Goal: Task Accomplishment & Management: Use online tool/utility

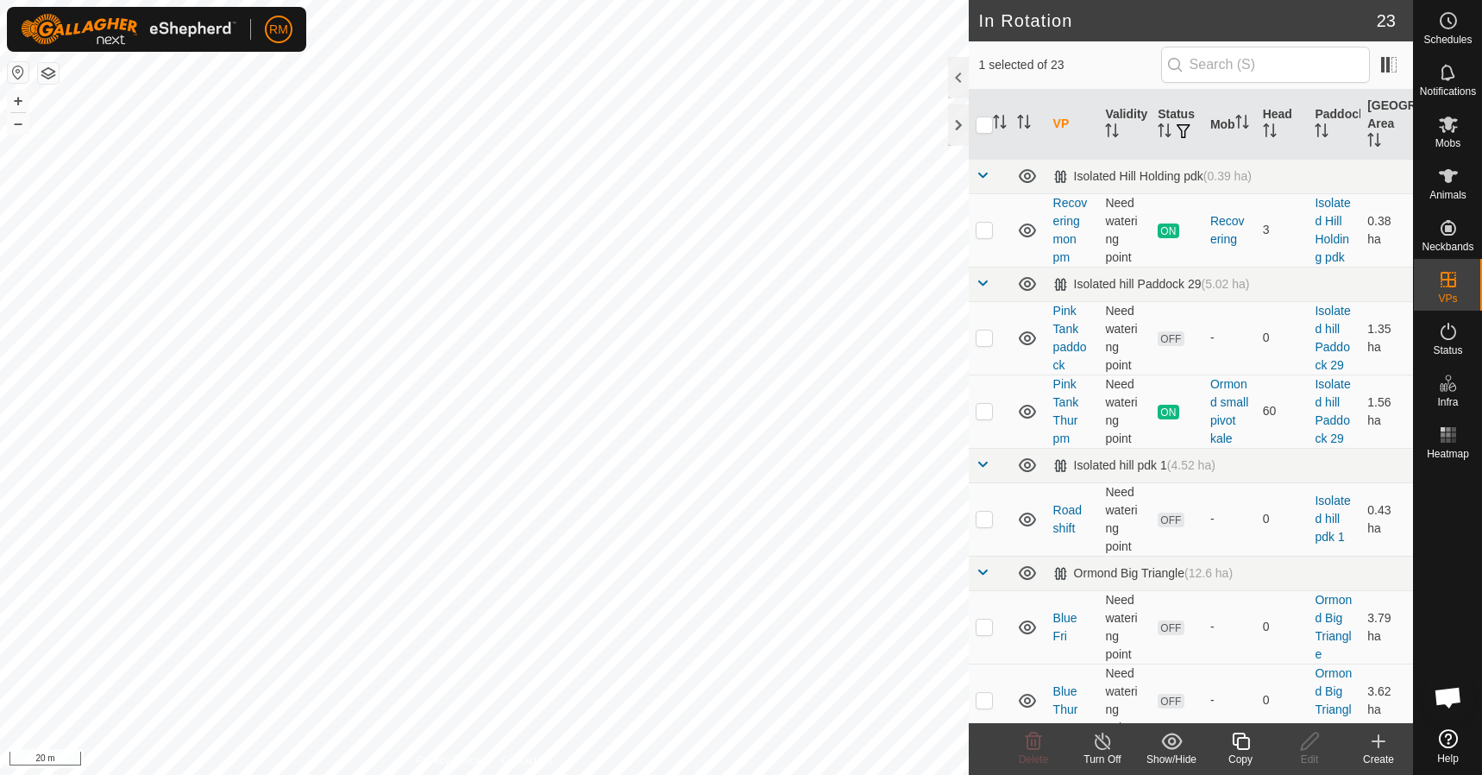
click at [1242, 746] on icon at bounding box center [1241, 741] width 22 height 21
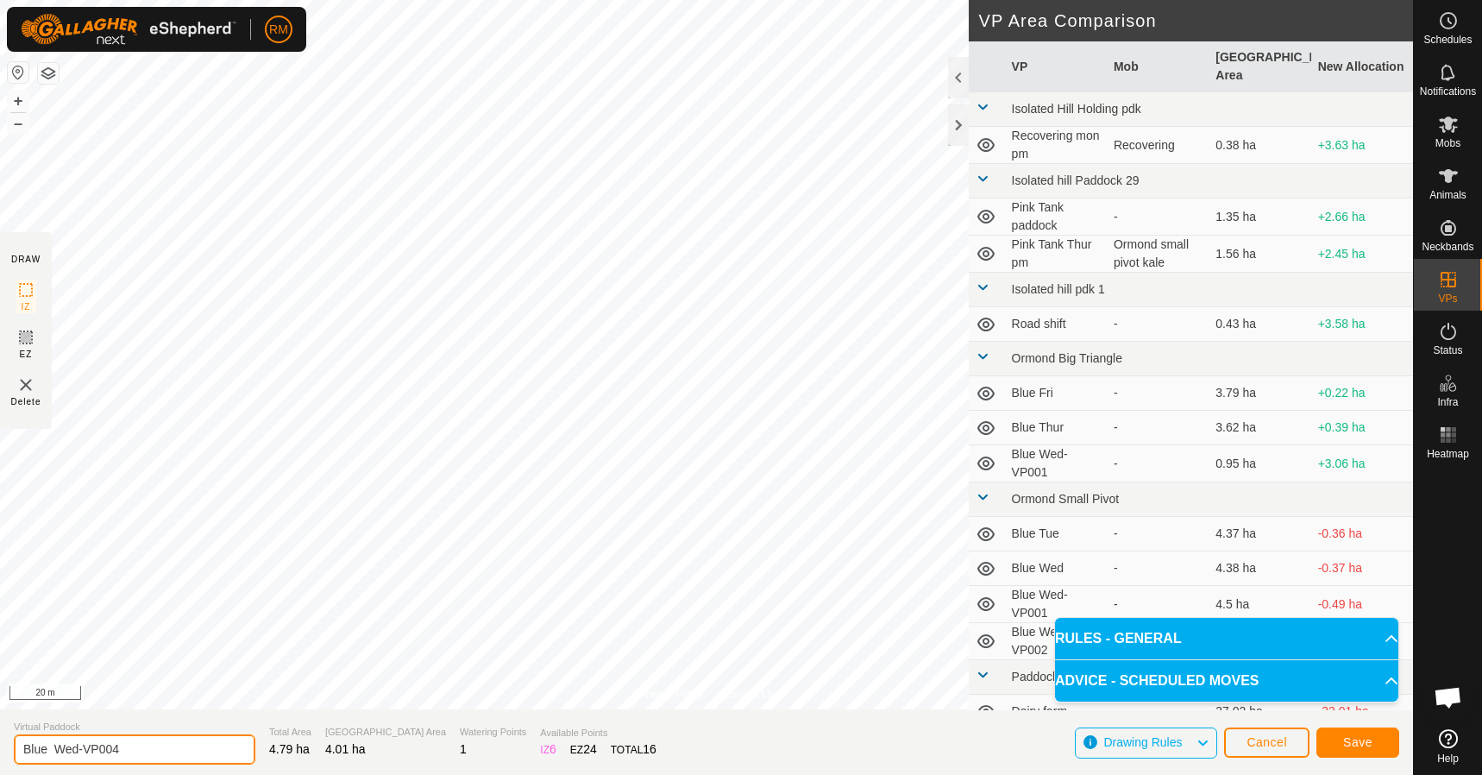
click at [85, 749] on input "Blue Wed-VP004" at bounding box center [135, 749] width 242 height 30
type input "Blue Fri VP004"
click at [1359, 741] on span "Save" at bounding box center [1357, 742] width 29 height 14
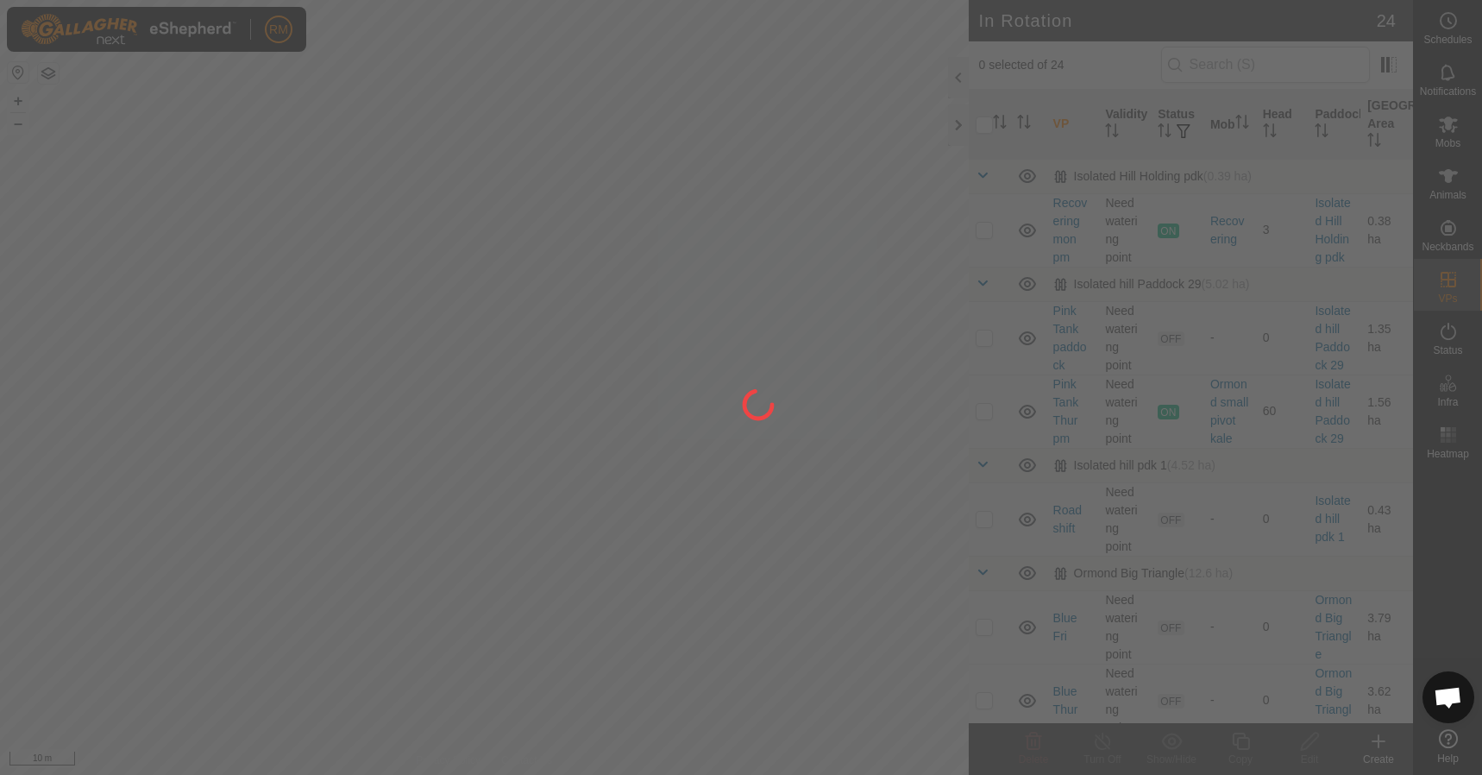
drag, startPoint x: 635, startPoint y: 591, endPoint x: 443, endPoint y: 385, distance: 281.4
click at [443, 385] on div at bounding box center [741, 387] width 1482 height 775
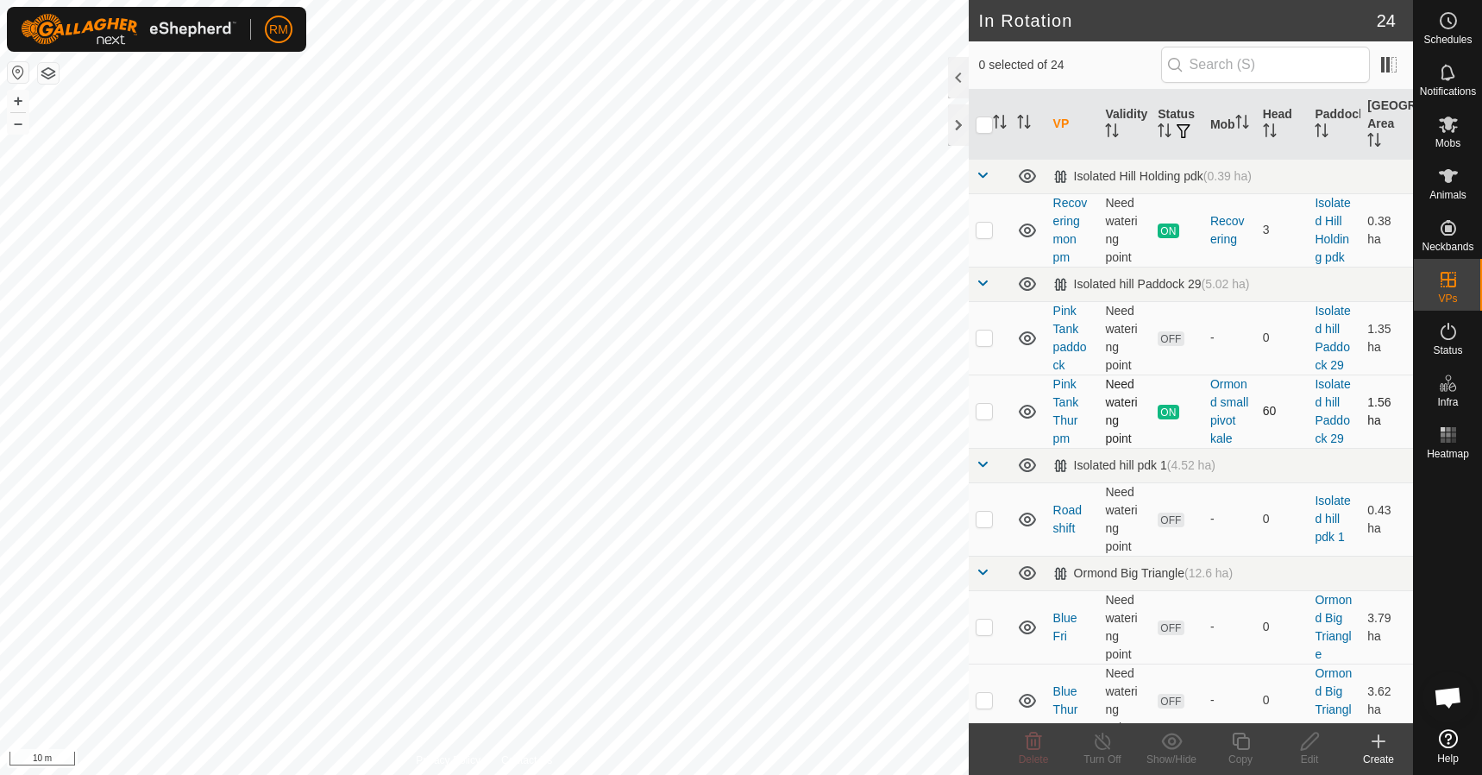
checkbox input "true"
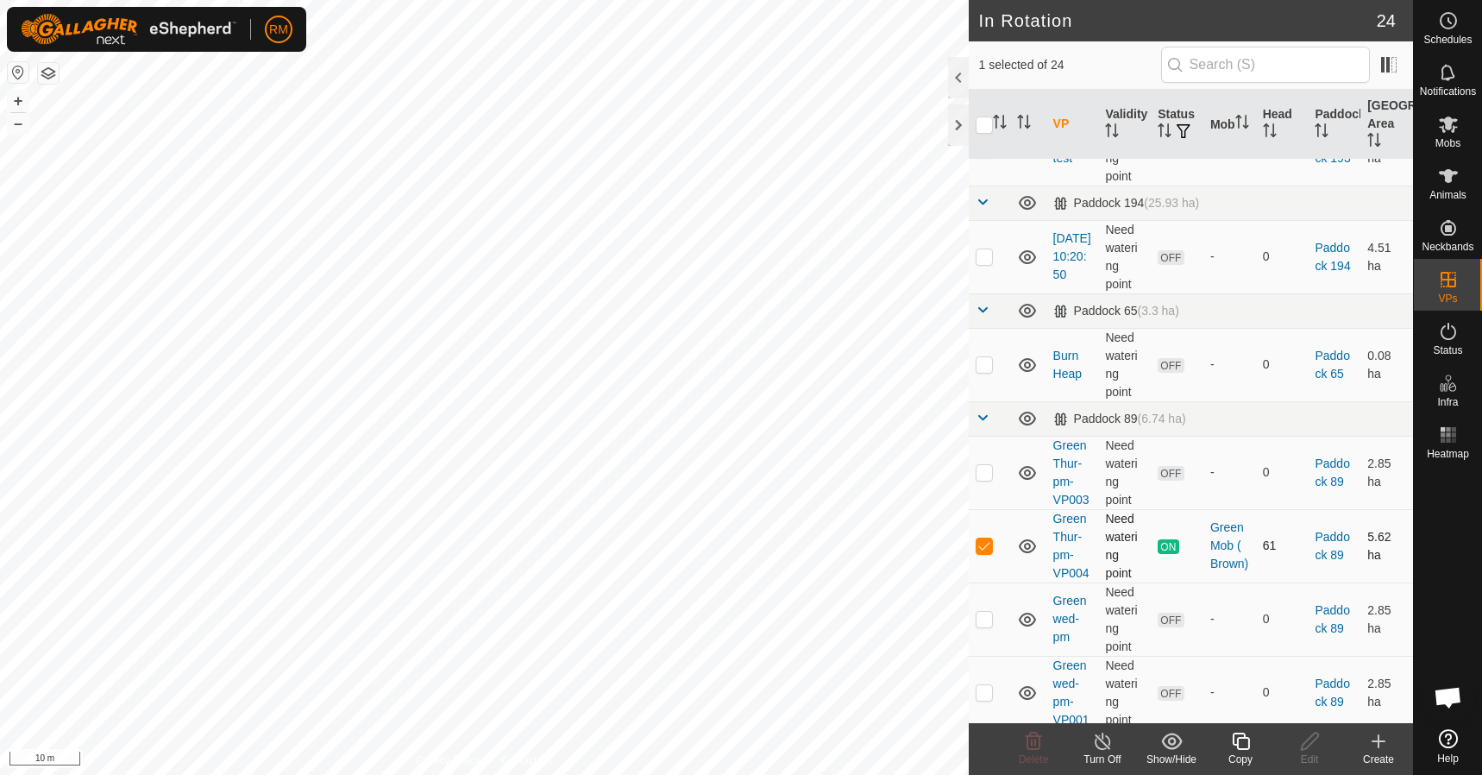
scroll to position [1491, 0]
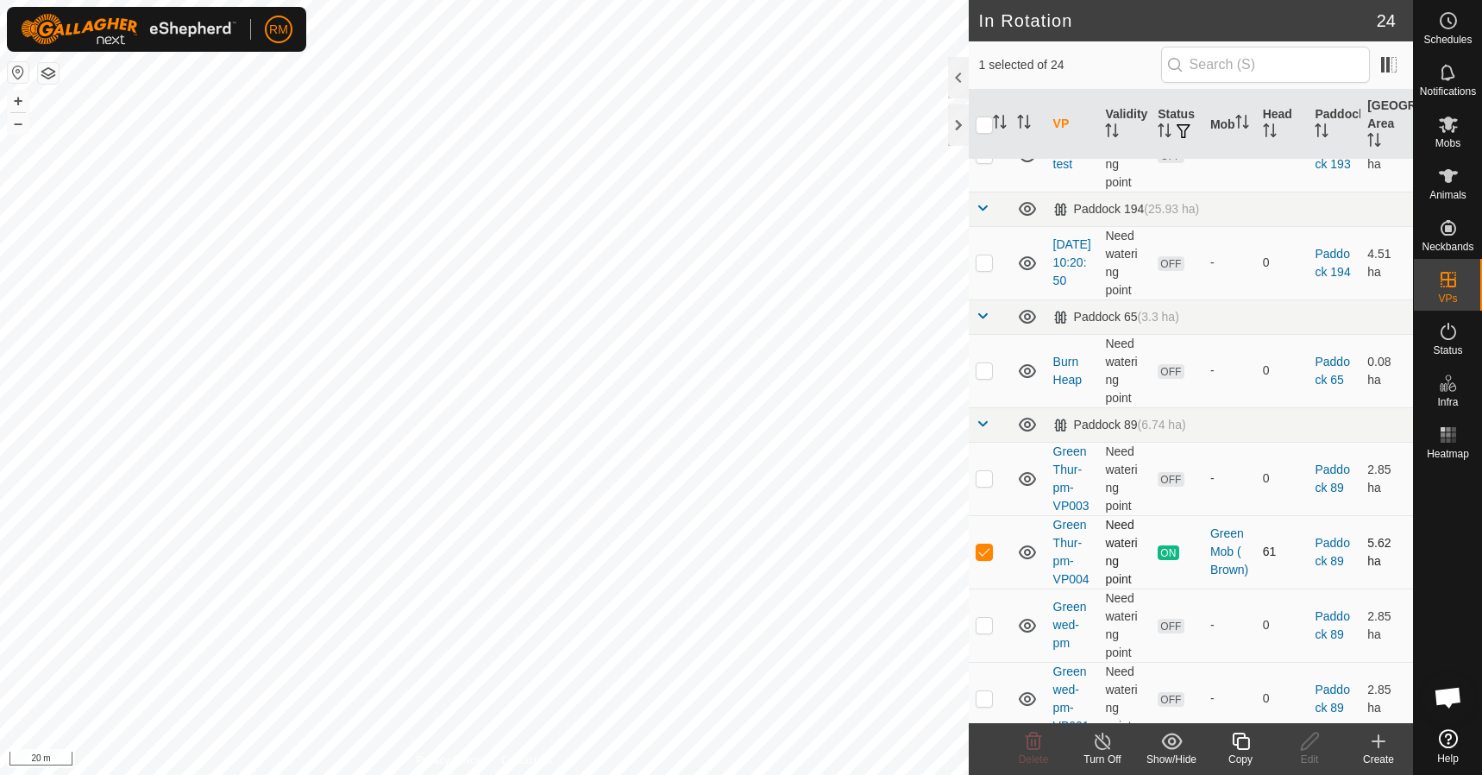
checkbox input "true"
checkbox input "false"
click at [1242, 745] on icon at bounding box center [1241, 741] width 22 height 21
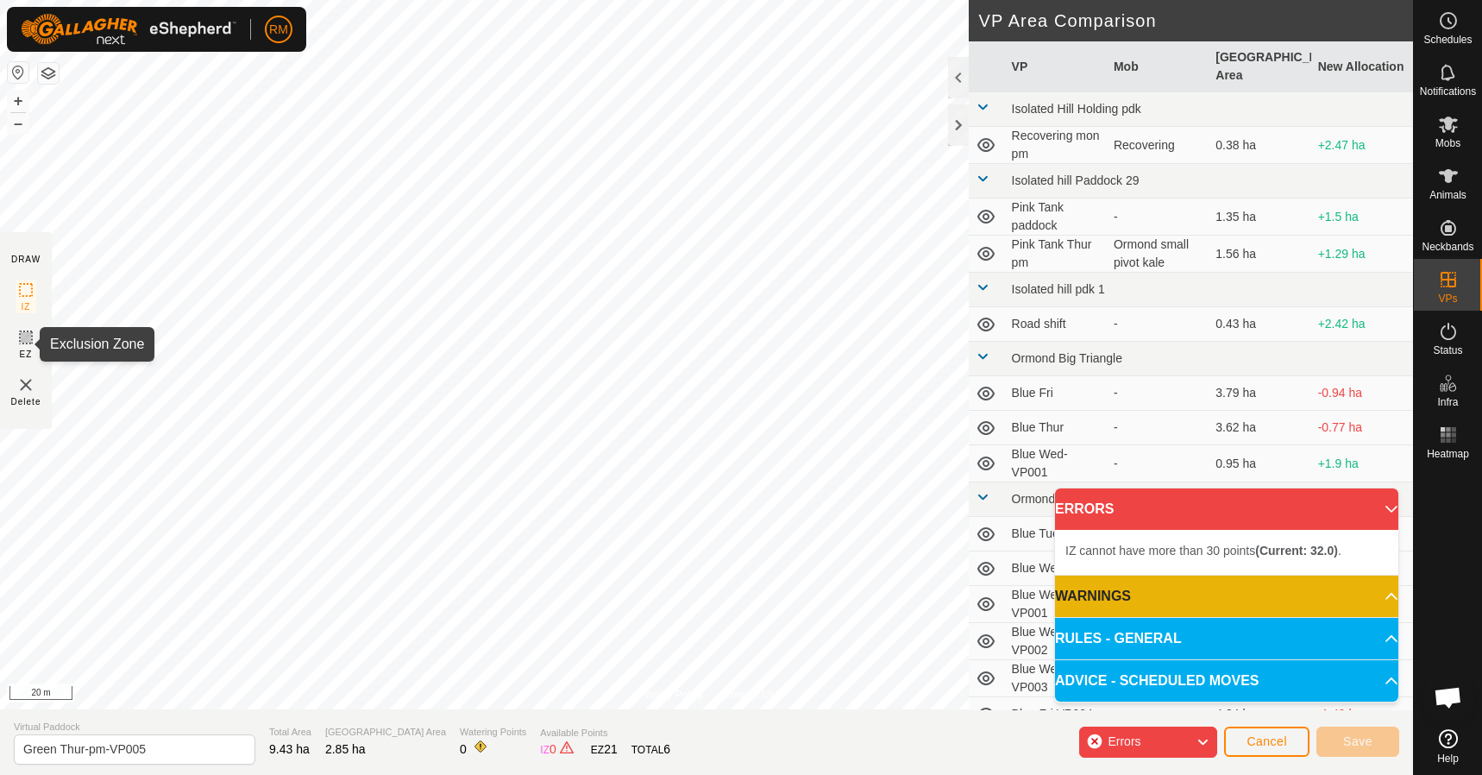
click at [28, 341] on icon at bounding box center [26, 337] width 10 height 10
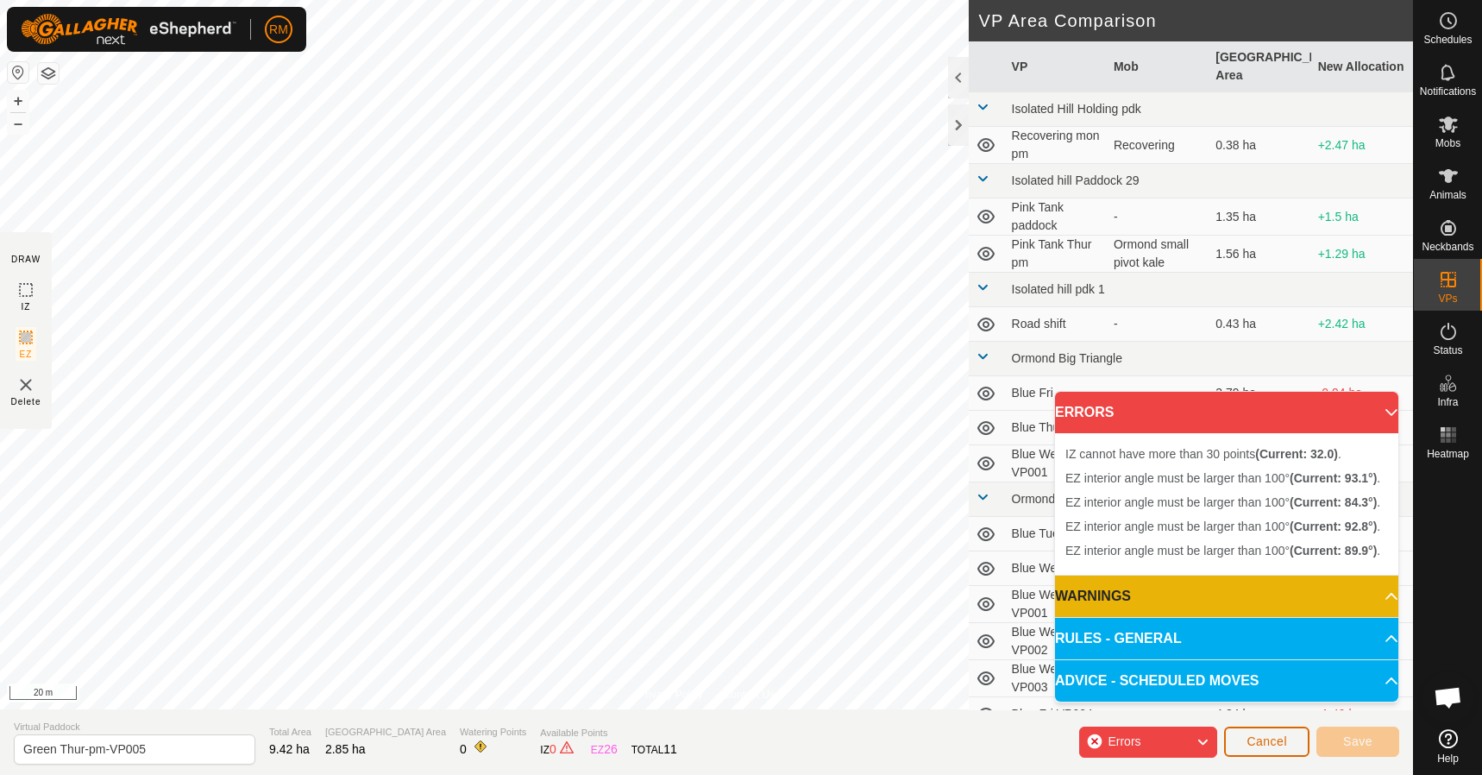
click at [1266, 743] on span "Cancel" at bounding box center [1266, 741] width 41 height 14
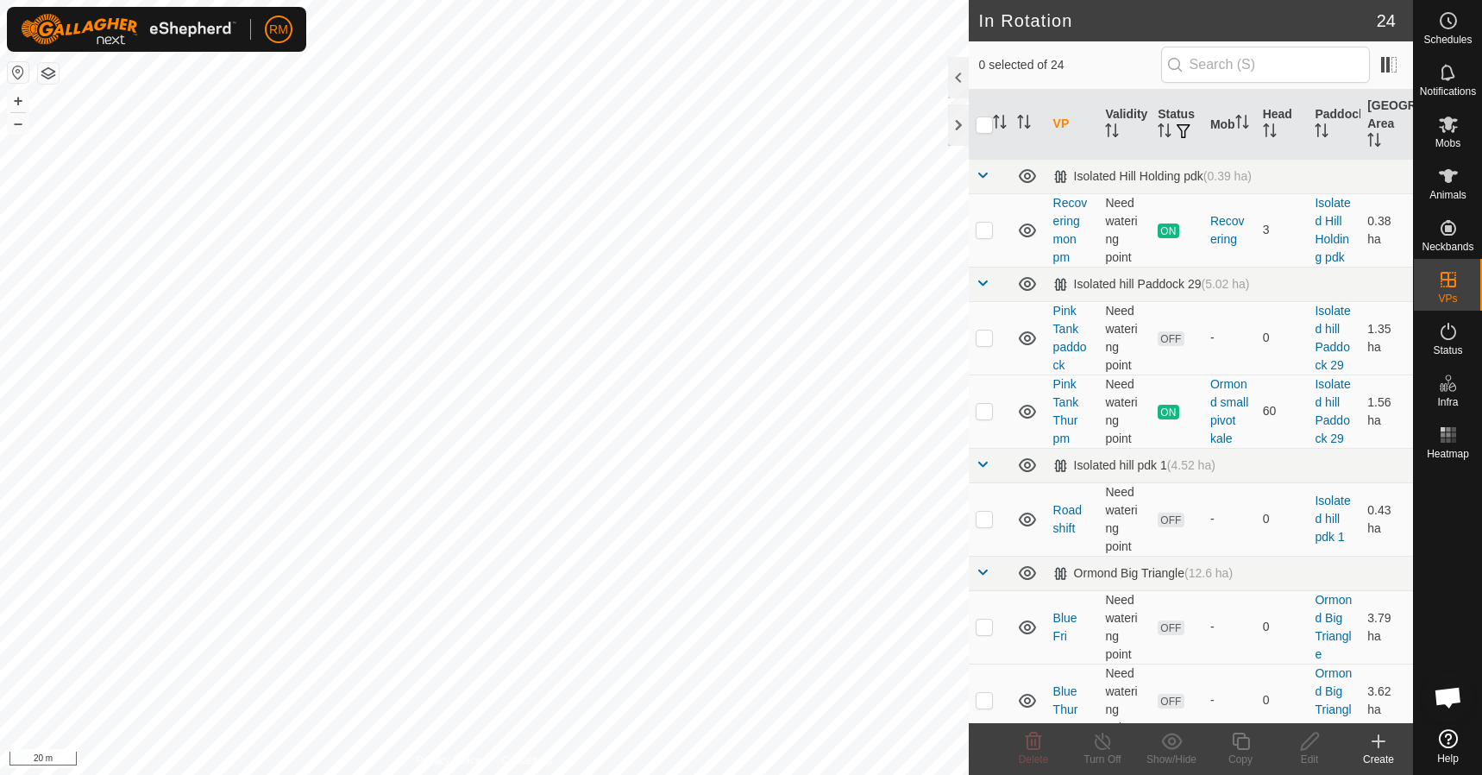
checkbox input "true"
click at [1240, 744] on icon at bounding box center [1241, 741] width 22 height 21
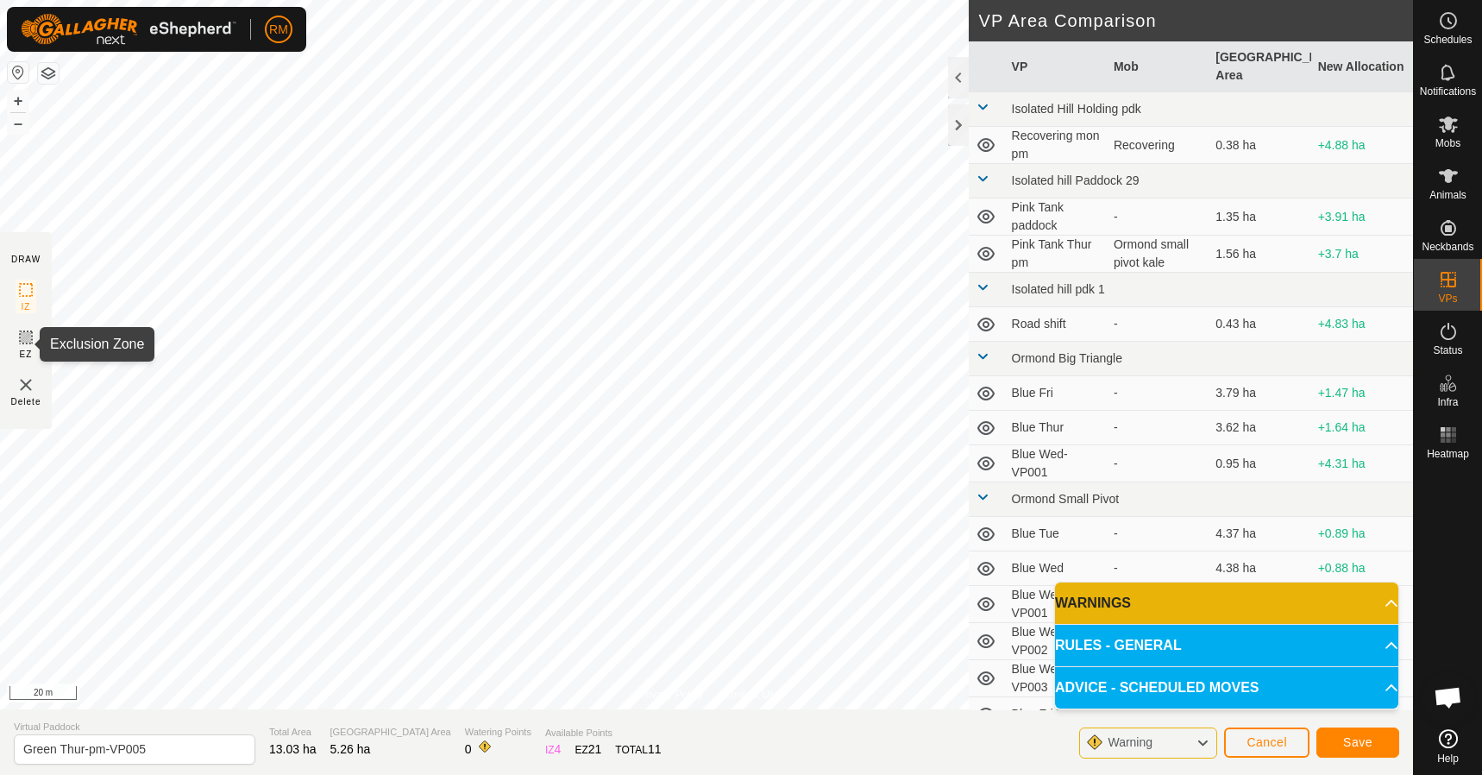
click at [24, 336] on icon at bounding box center [26, 337] width 10 height 10
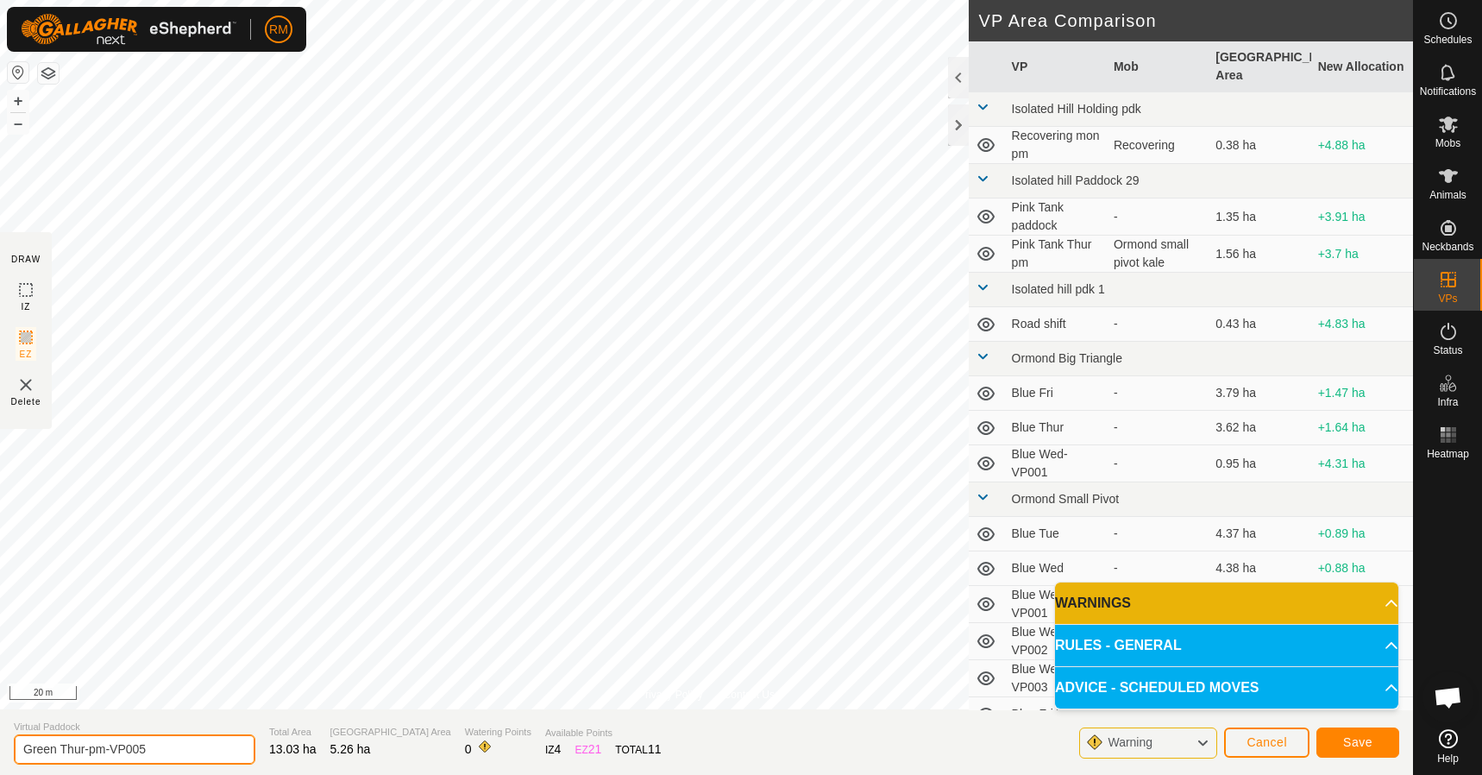
click at [148, 743] on input "Green Thur-pm-VP005" at bounding box center [135, 749] width 242 height 30
type input "Green Fri am"
click at [1358, 731] on button "Save" at bounding box center [1357, 742] width 83 height 30
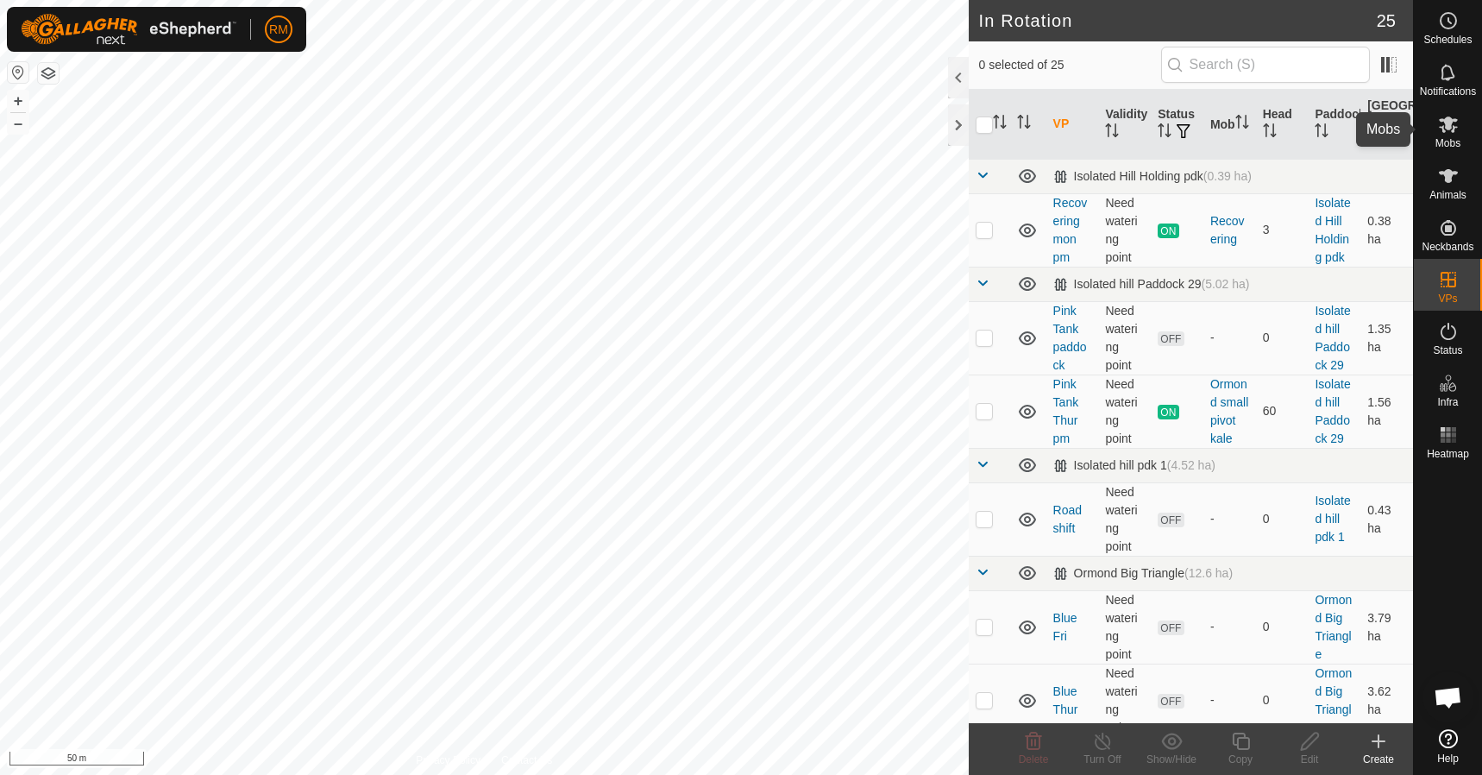
click at [1452, 138] on span "Mobs" at bounding box center [1447, 143] width 25 height 10
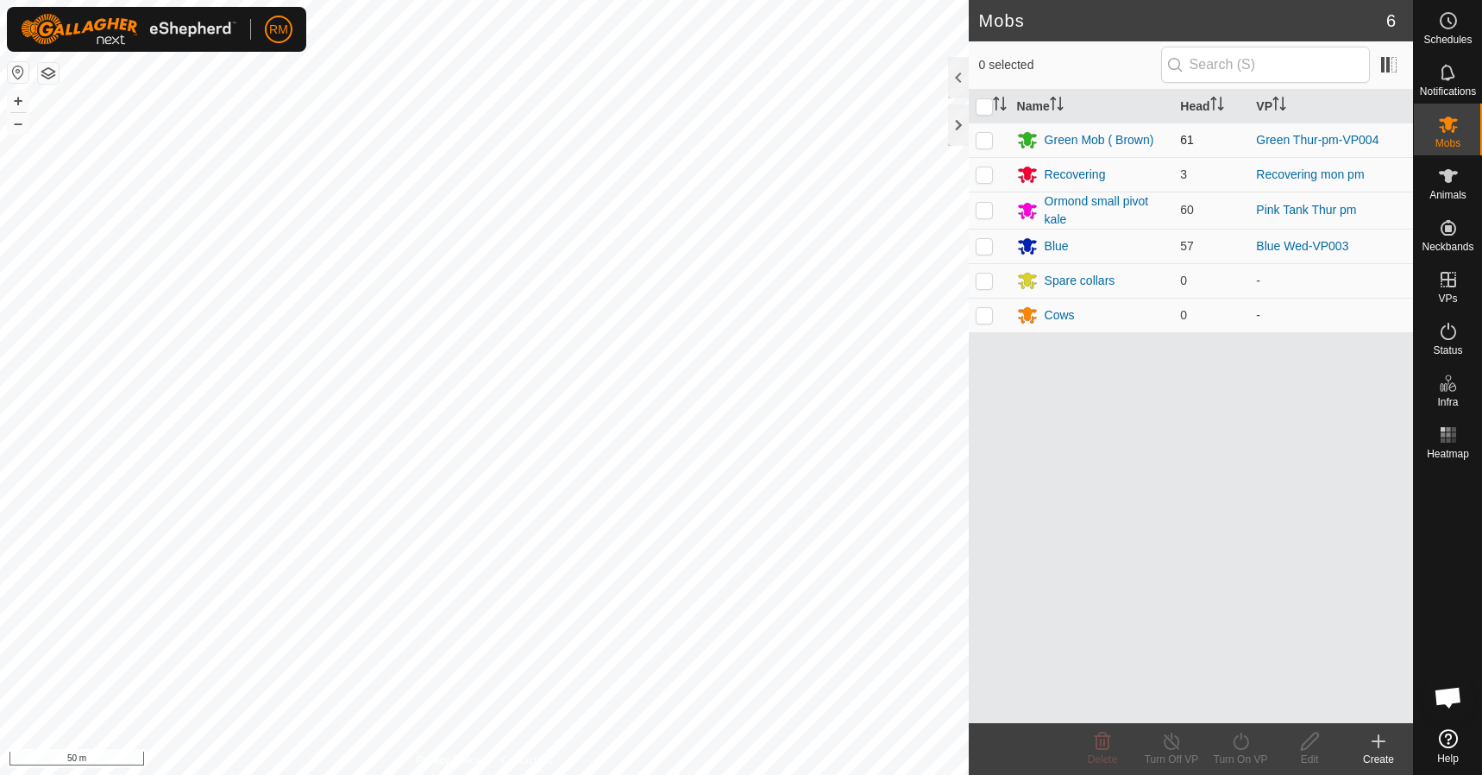
click at [983, 135] on p-checkbox at bounding box center [984, 140] width 17 height 14
checkbox input "true"
click at [1247, 750] on icon at bounding box center [1241, 741] width 22 height 21
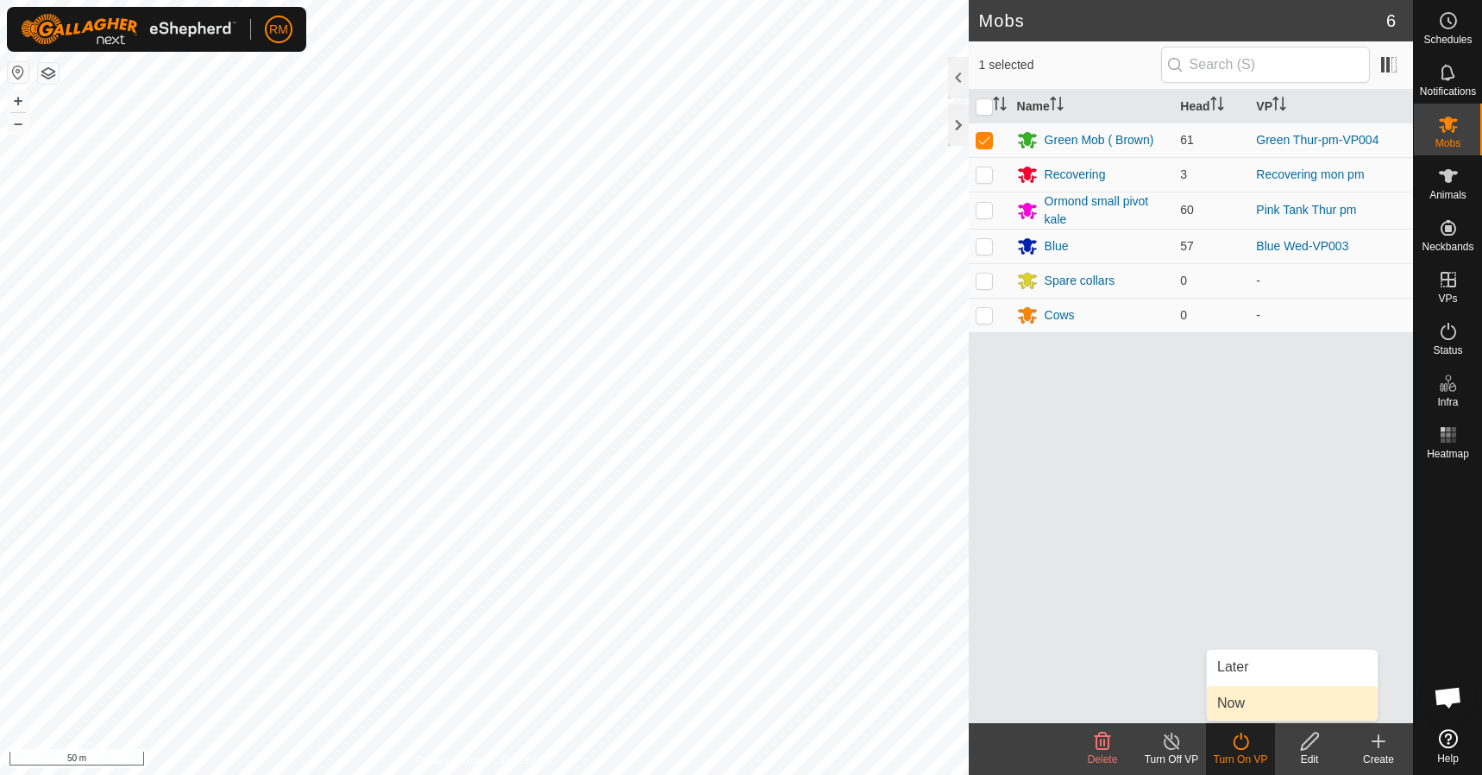
click at [1249, 708] on link "Now" at bounding box center [1292, 703] width 171 height 35
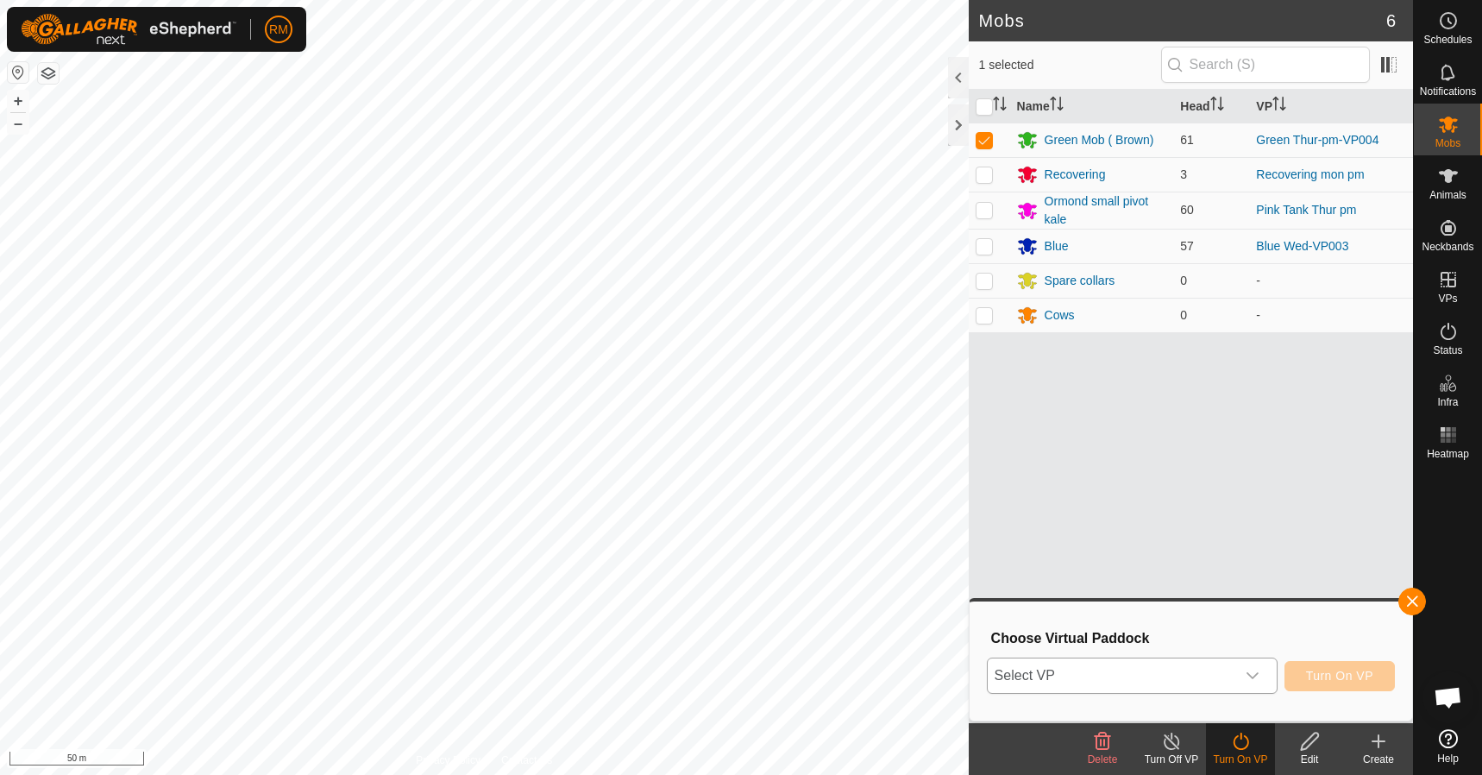
click at [1252, 675] on icon "dropdown trigger" at bounding box center [1253, 675] width 14 height 14
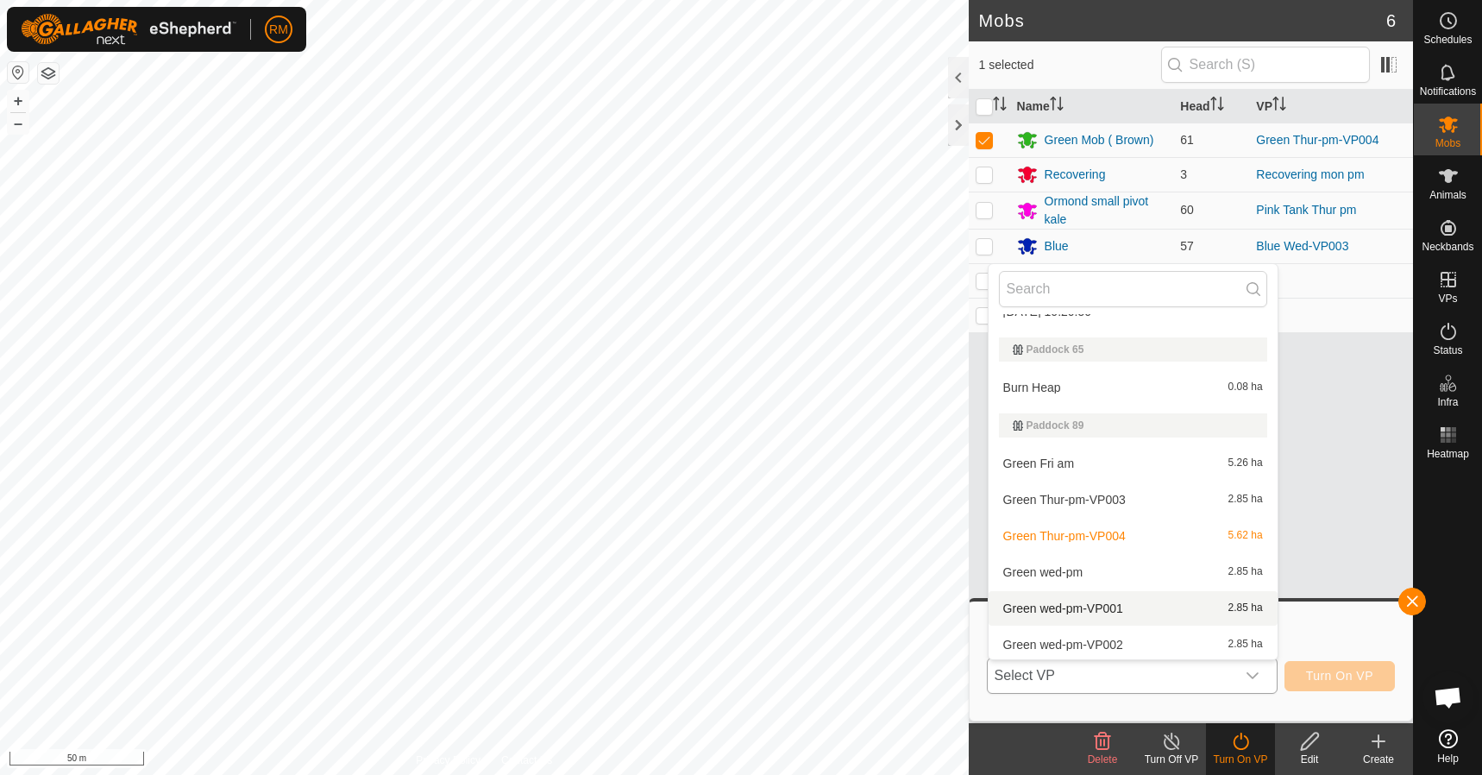
scroll to position [956, 0]
click at [1068, 460] on li "Green Fri am 5.26 ha" at bounding box center [1132, 460] width 289 height 35
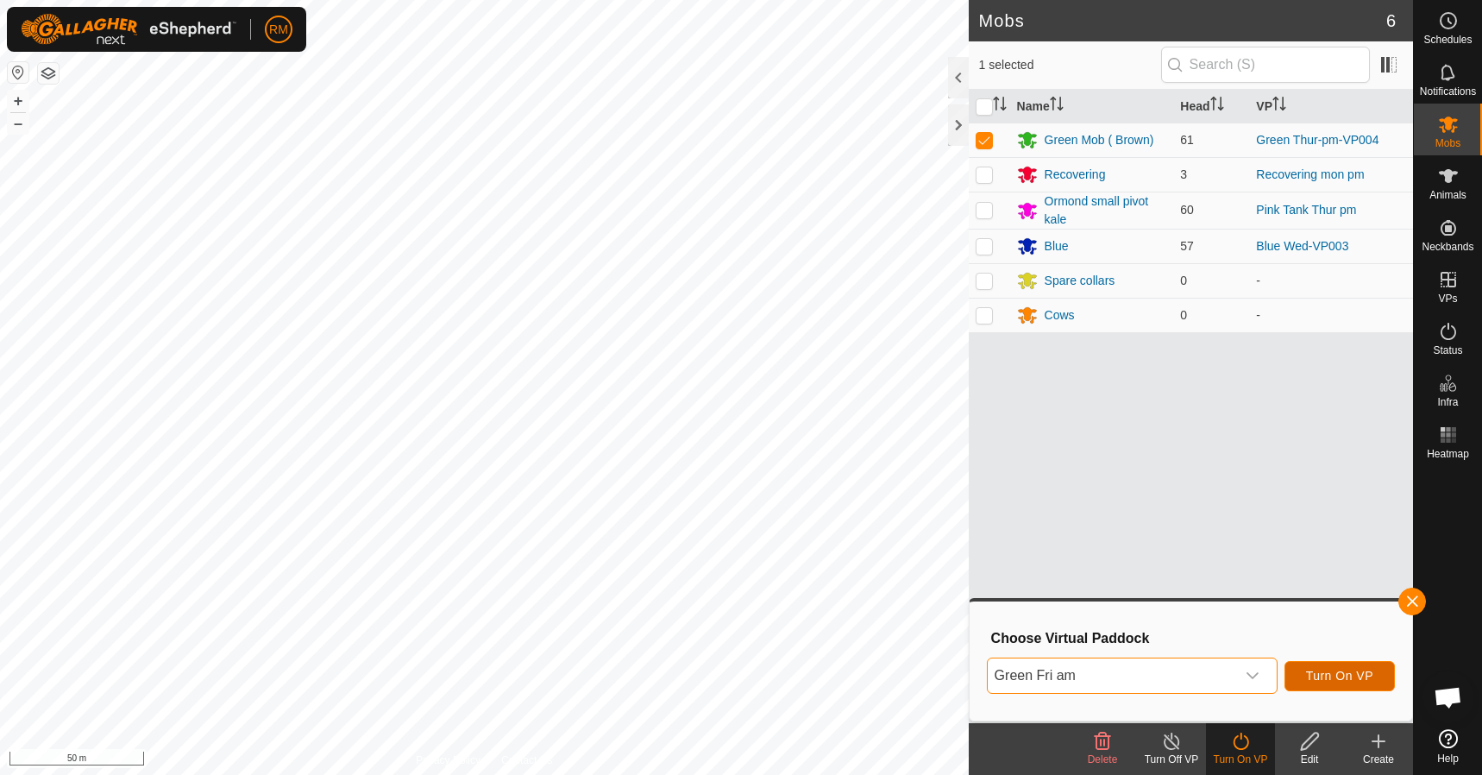
click at [1344, 671] on span "Turn On VP" at bounding box center [1339, 675] width 67 height 14
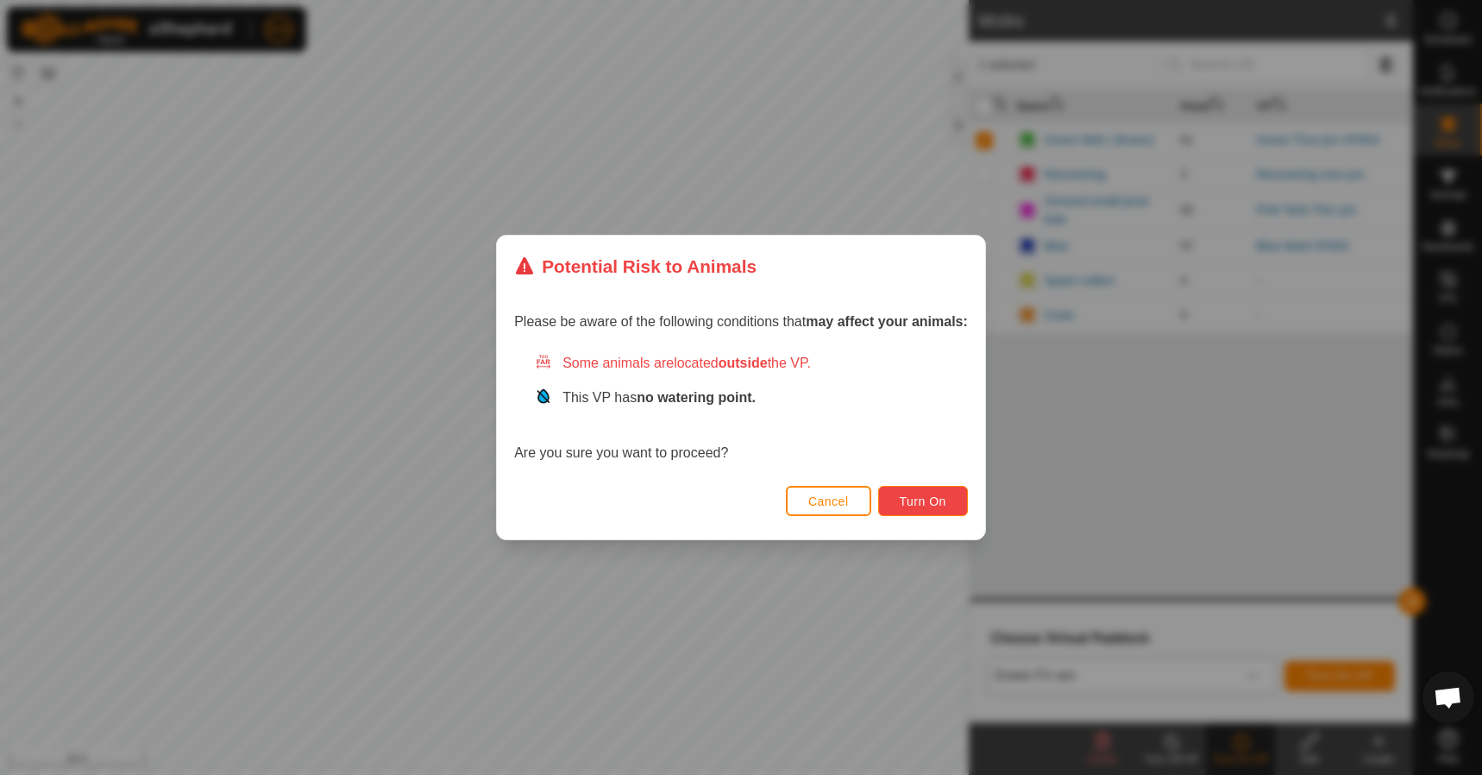
click at [929, 507] on span "Turn On" at bounding box center [923, 501] width 47 height 14
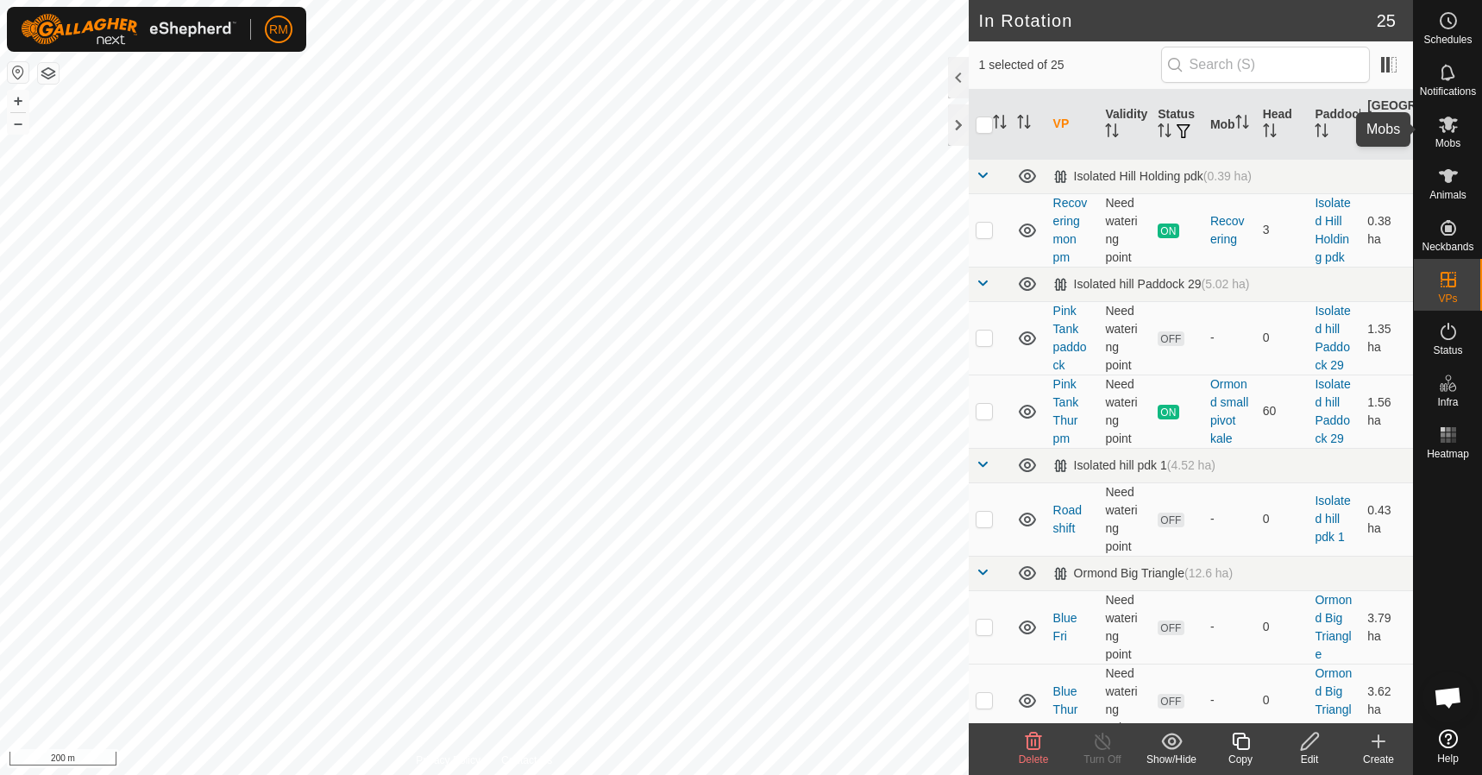
click at [1449, 135] on es-mob-svg-icon at bounding box center [1448, 124] width 31 height 28
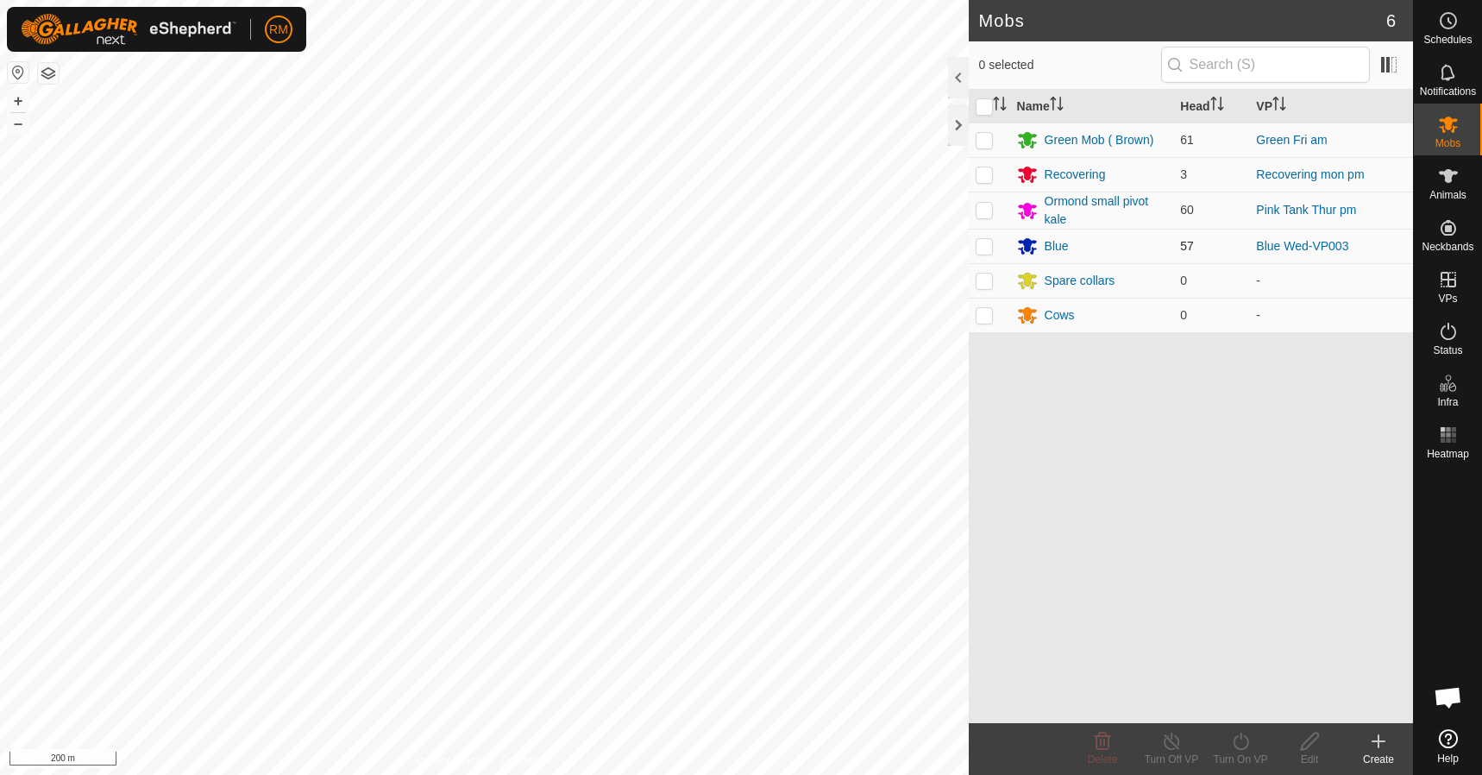
click at [980, 244] on p-checkbox at bounding box center [984, 246] width 17 height 14
checkbox input "true"
click at [1236, 744] on icon at bounding box center [1241, 741] width 22 height 21
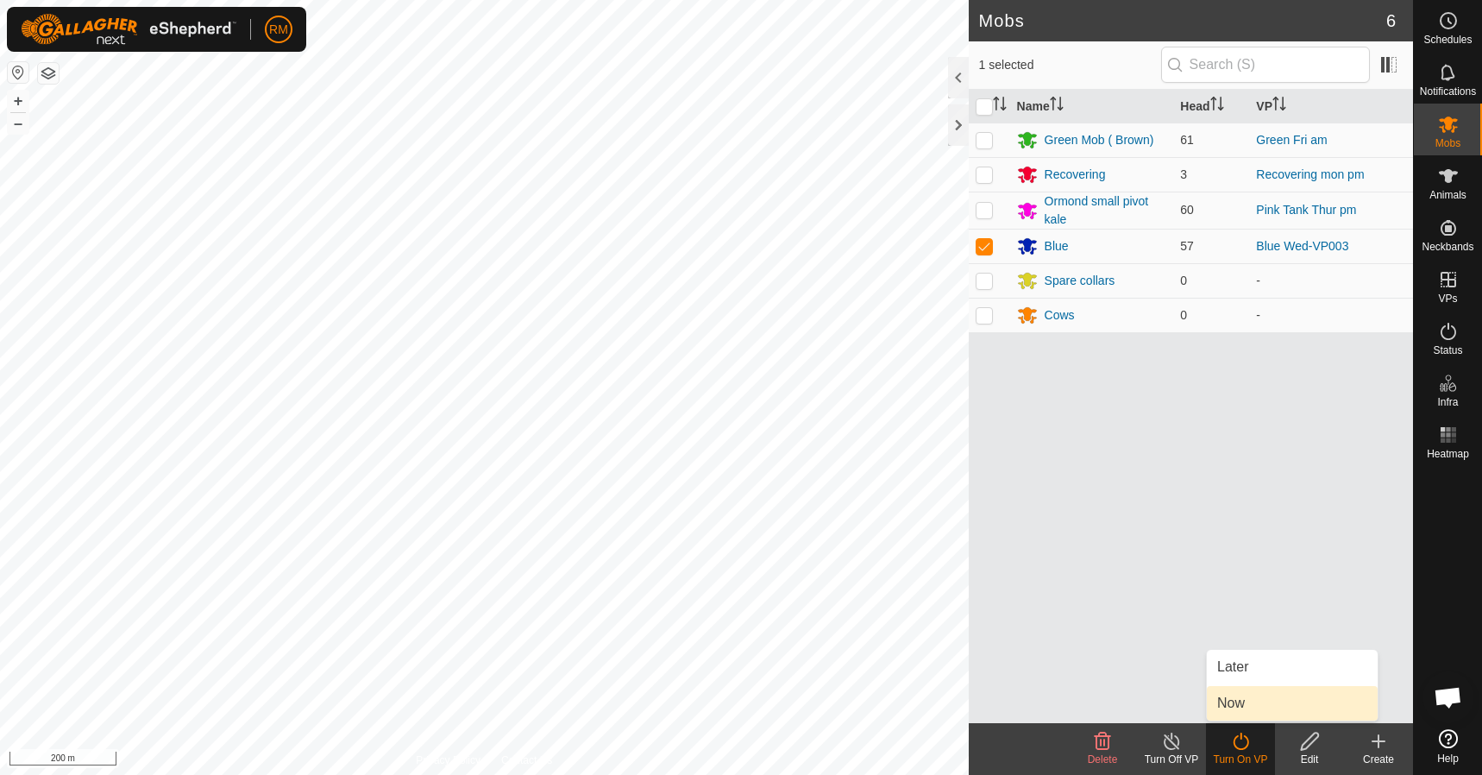
click at [1231, 700] on link "Now" at bounding box center [1292, 703] width 171 height 35
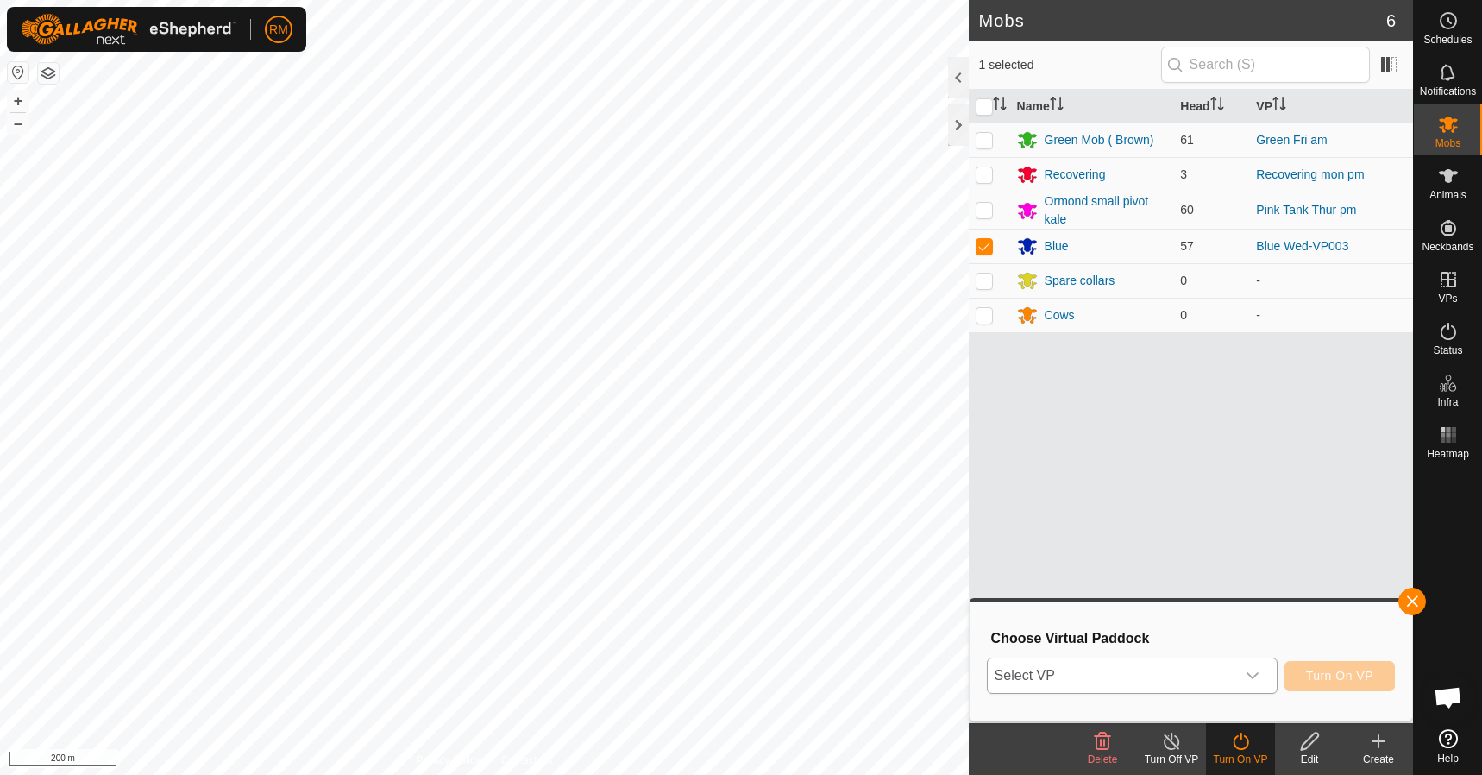
click at [1252, 674] on icon "dropdown trigger" at bounding box center [1253, 675] width 14 height 14
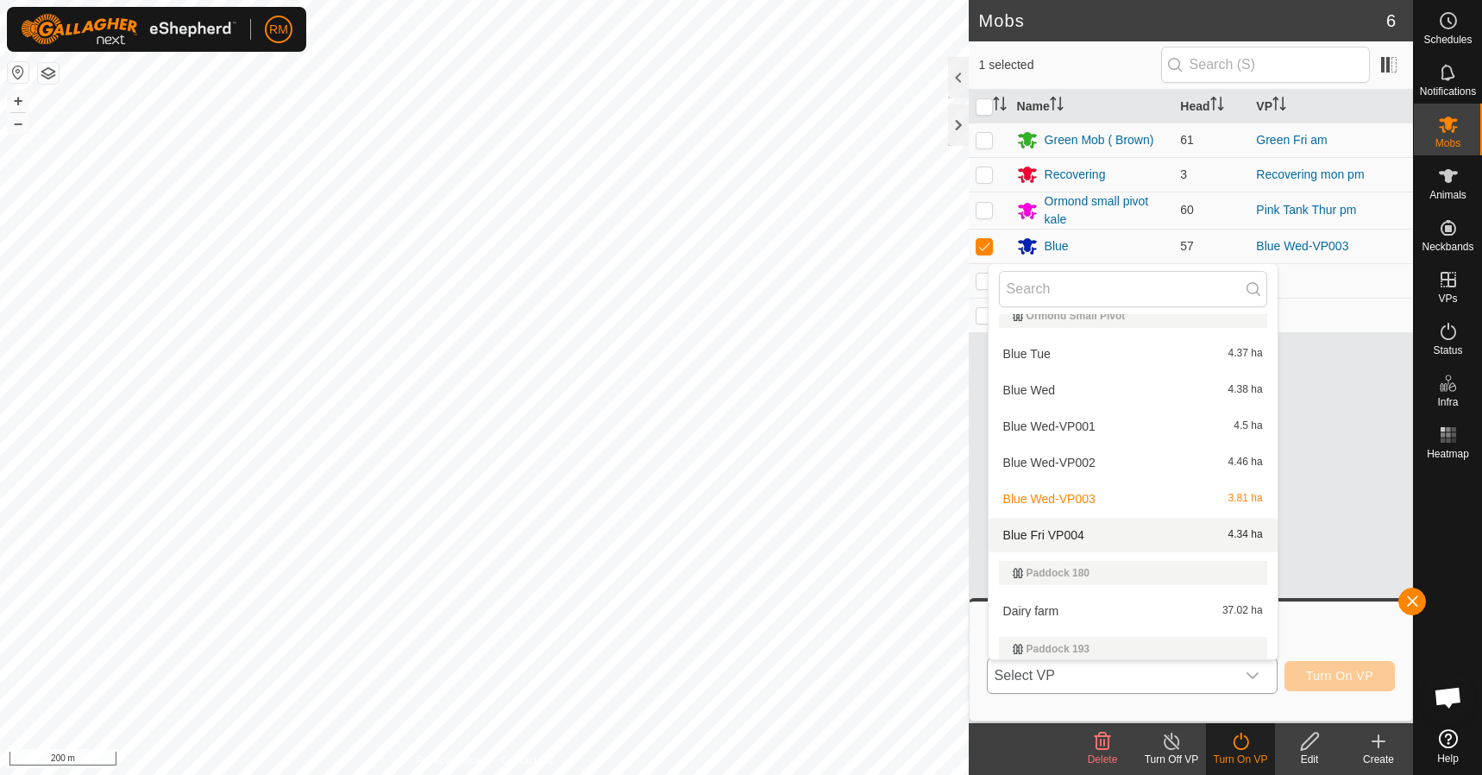
scroll to position [430, 0]
click at [1082, 537] on li "Blue Fri VP004 4.34 ha" at bounding box center [1132, 534] width 289 height 35
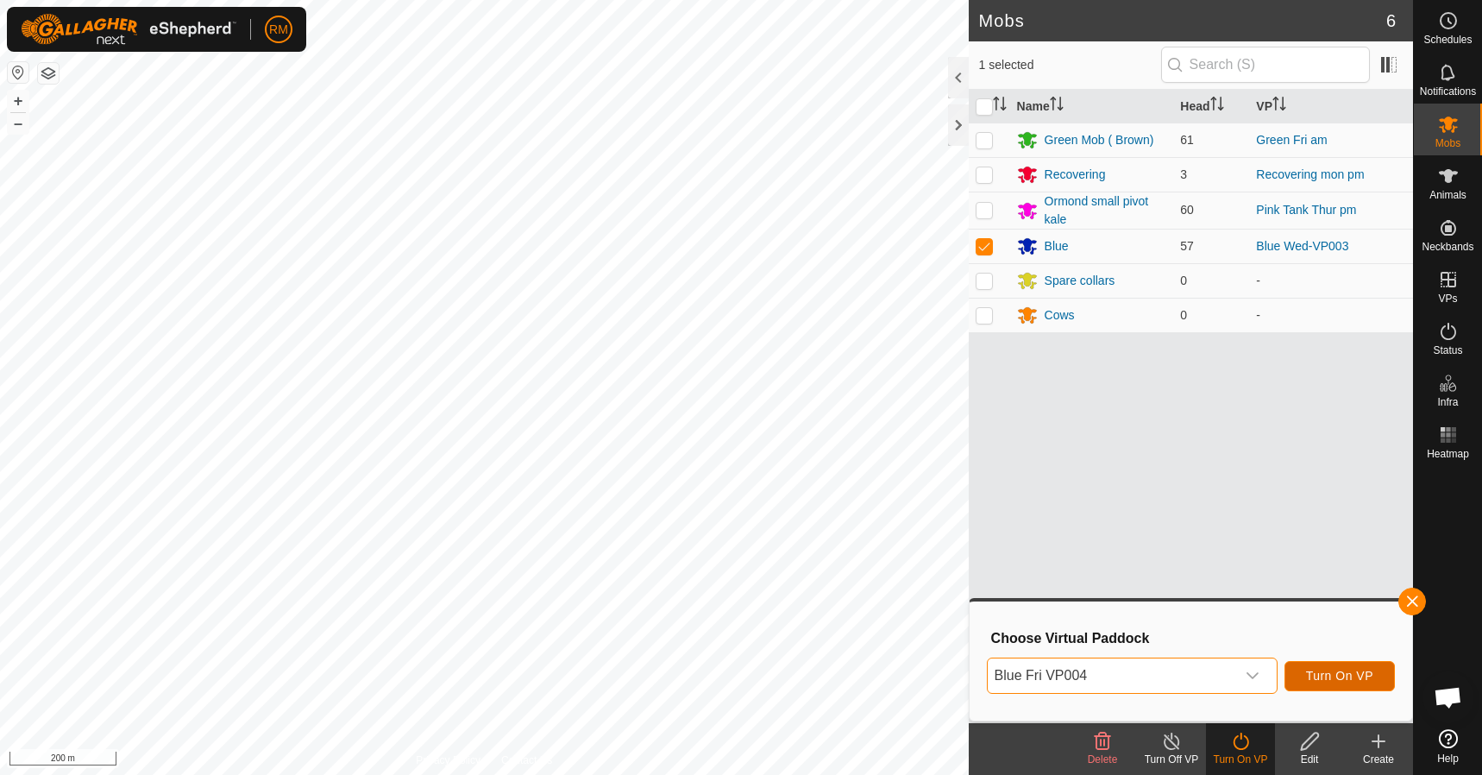
click at [1326, 668] on button "Turn On VP" at bounding box center [1339, 676] width 110 height 30
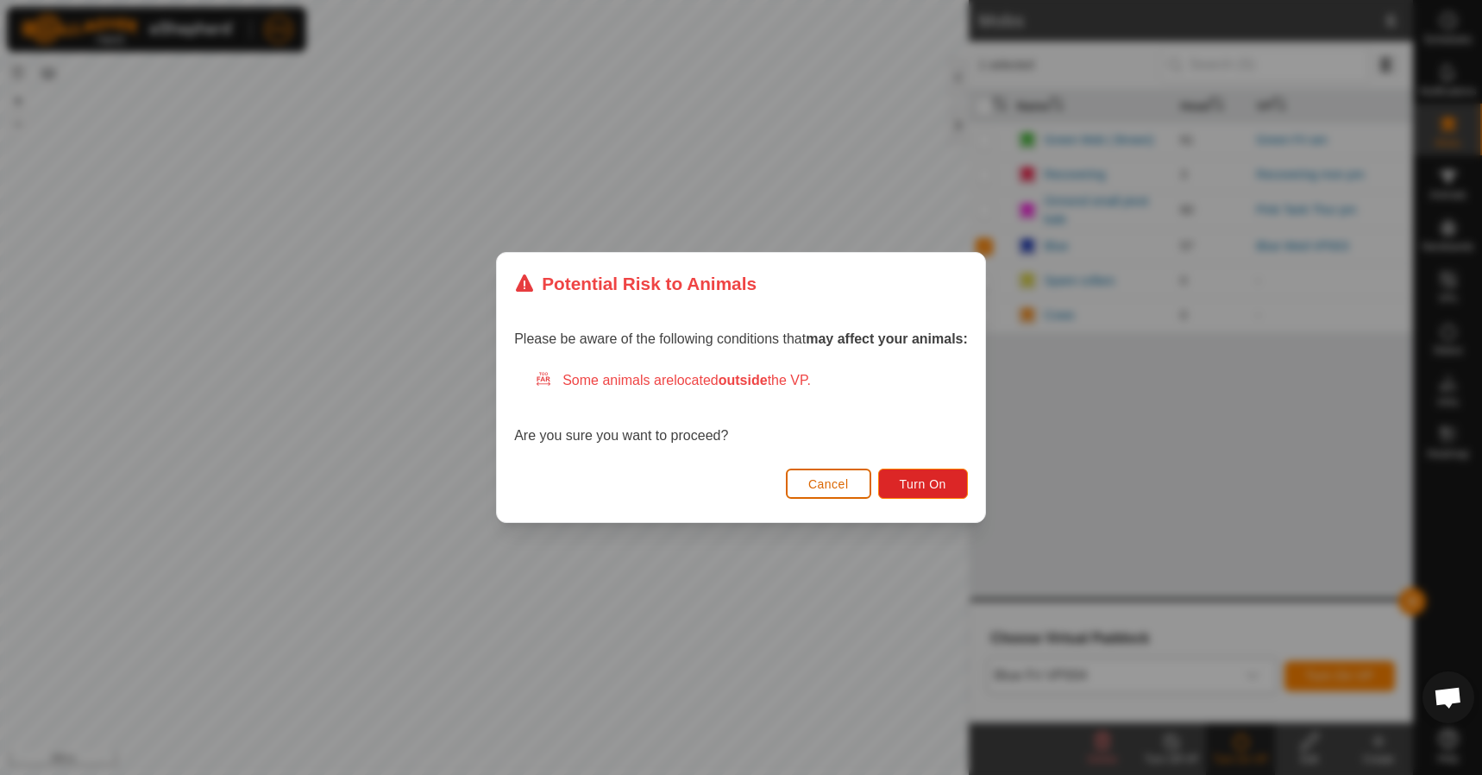
click at [824, 481] on span "Cancel" at bounding box center [828, 484] width 41 height 14
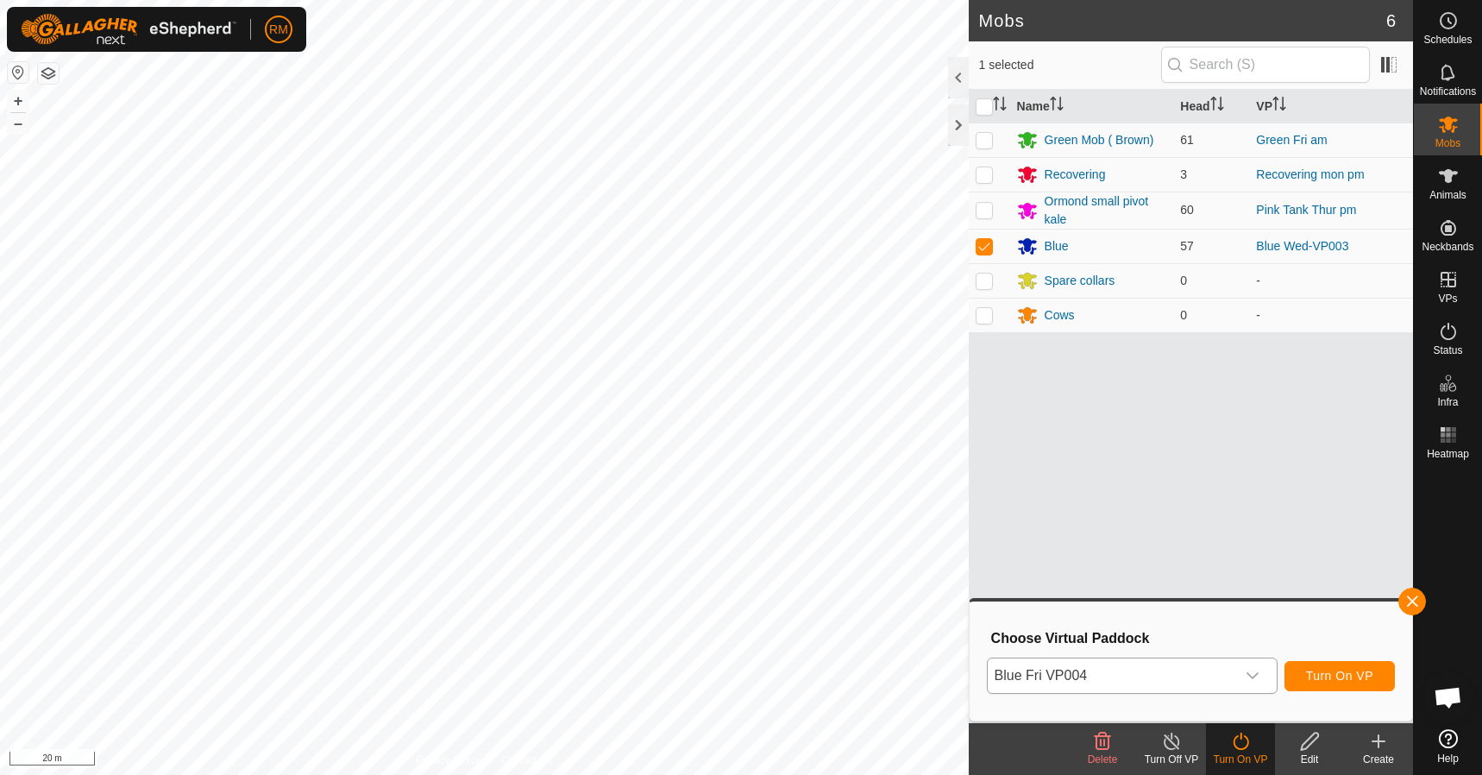
click at [1311, 744] on icon at bounding box center [1310, 741] width 22 height 21
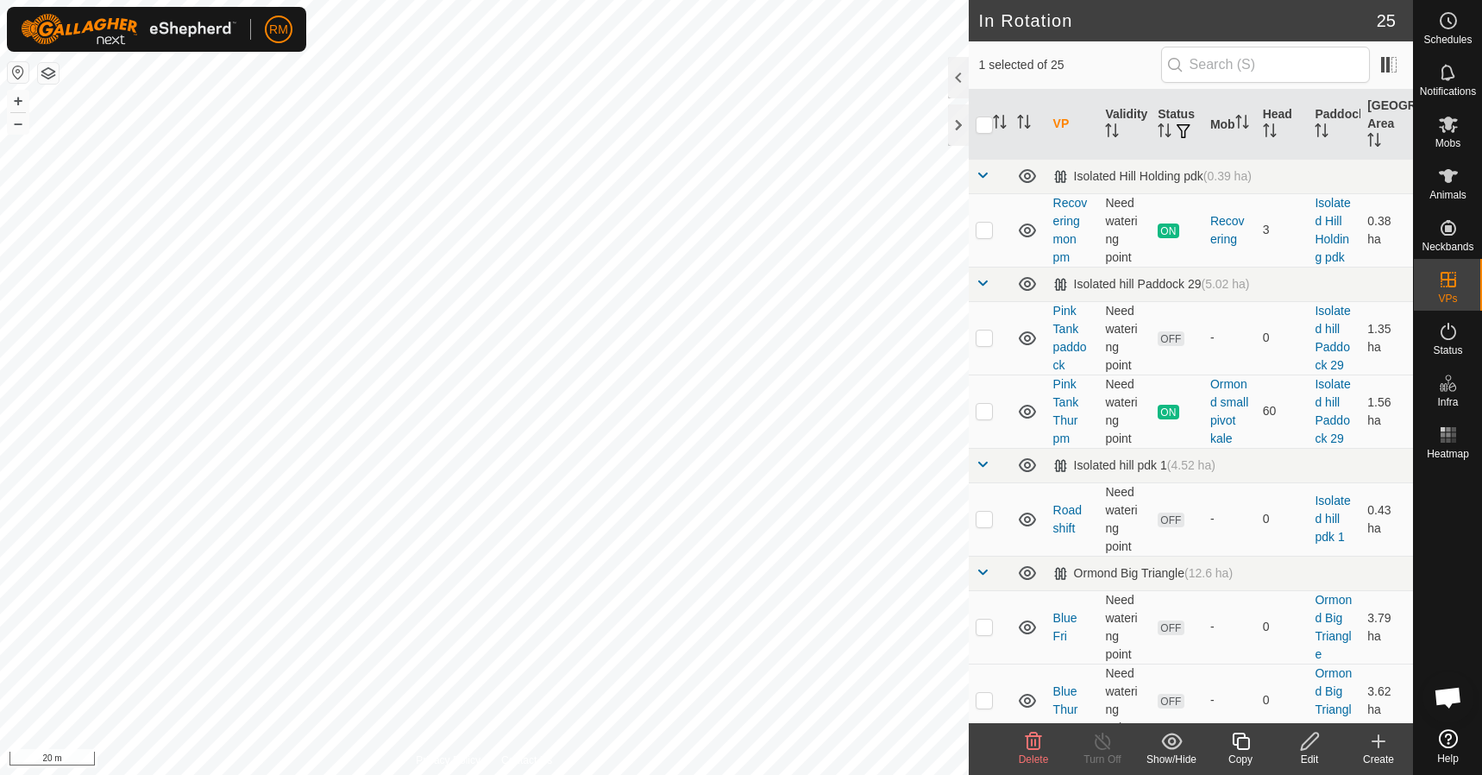
click at [1309, 746] on icon at bounding box center [1310, 741] width 22 height 21
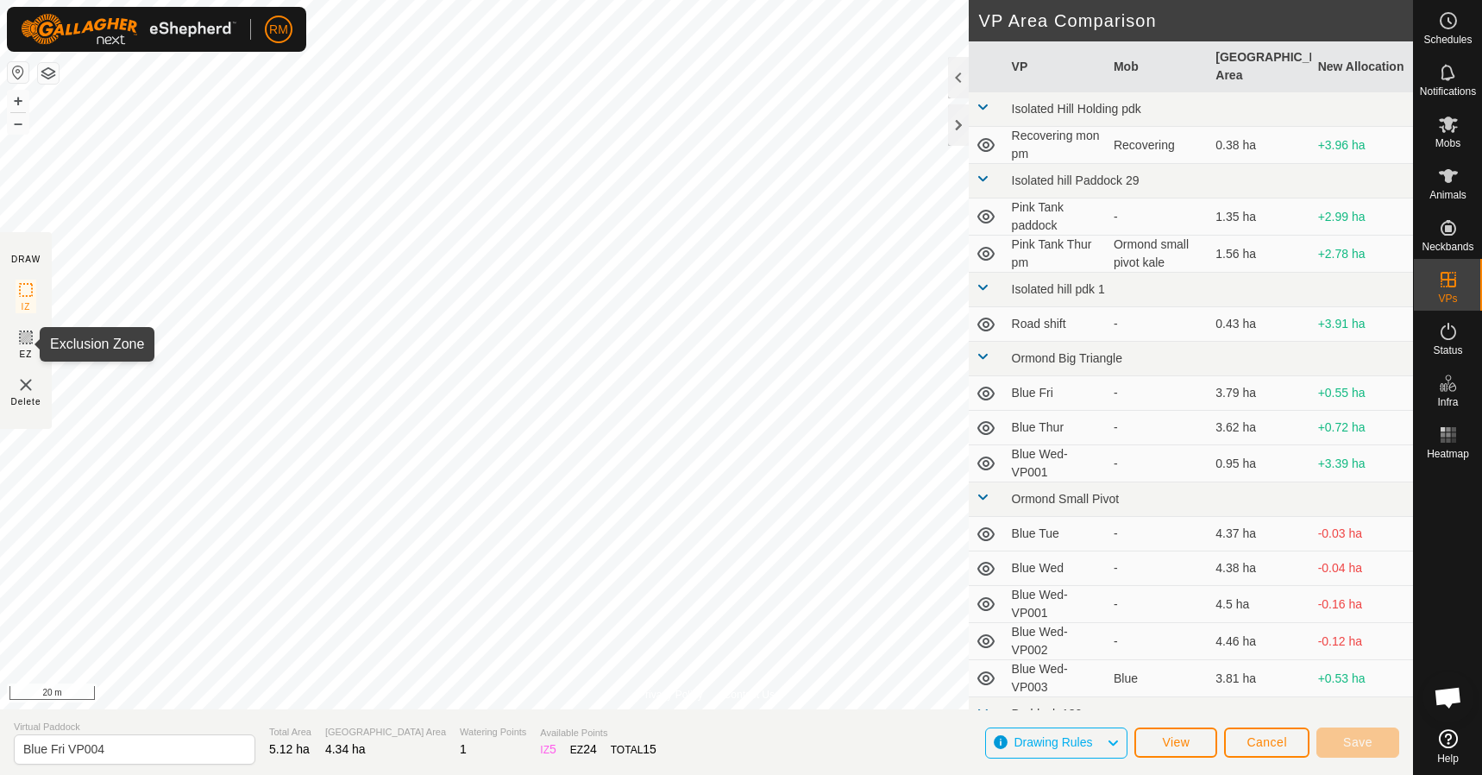
click at [25, 345] on icon at bounding box center [26, 337] width 21 height 21
click at [1248, 737] on span "Cancel" at bounding box center [1266, 742] width 41 height 14
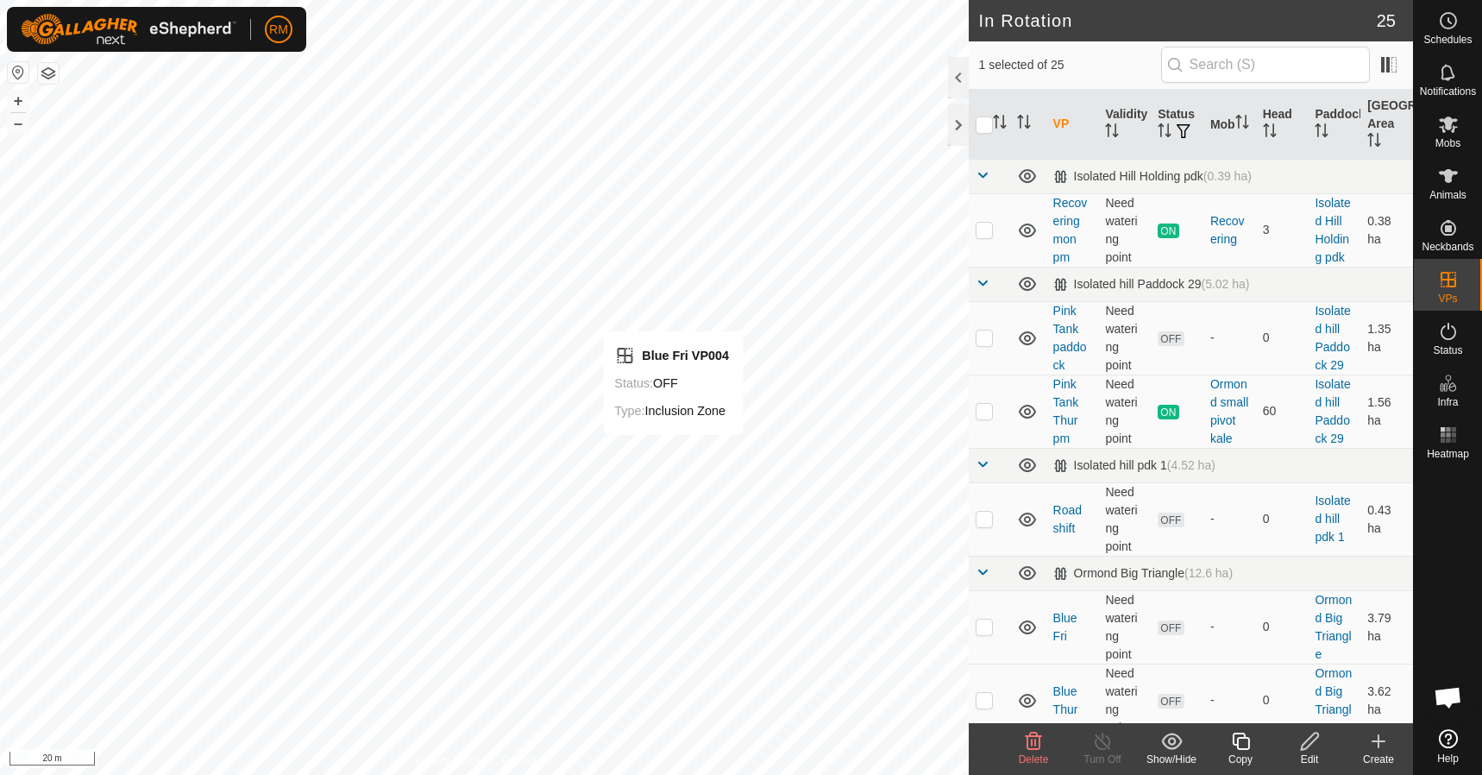
checkbox input "false"
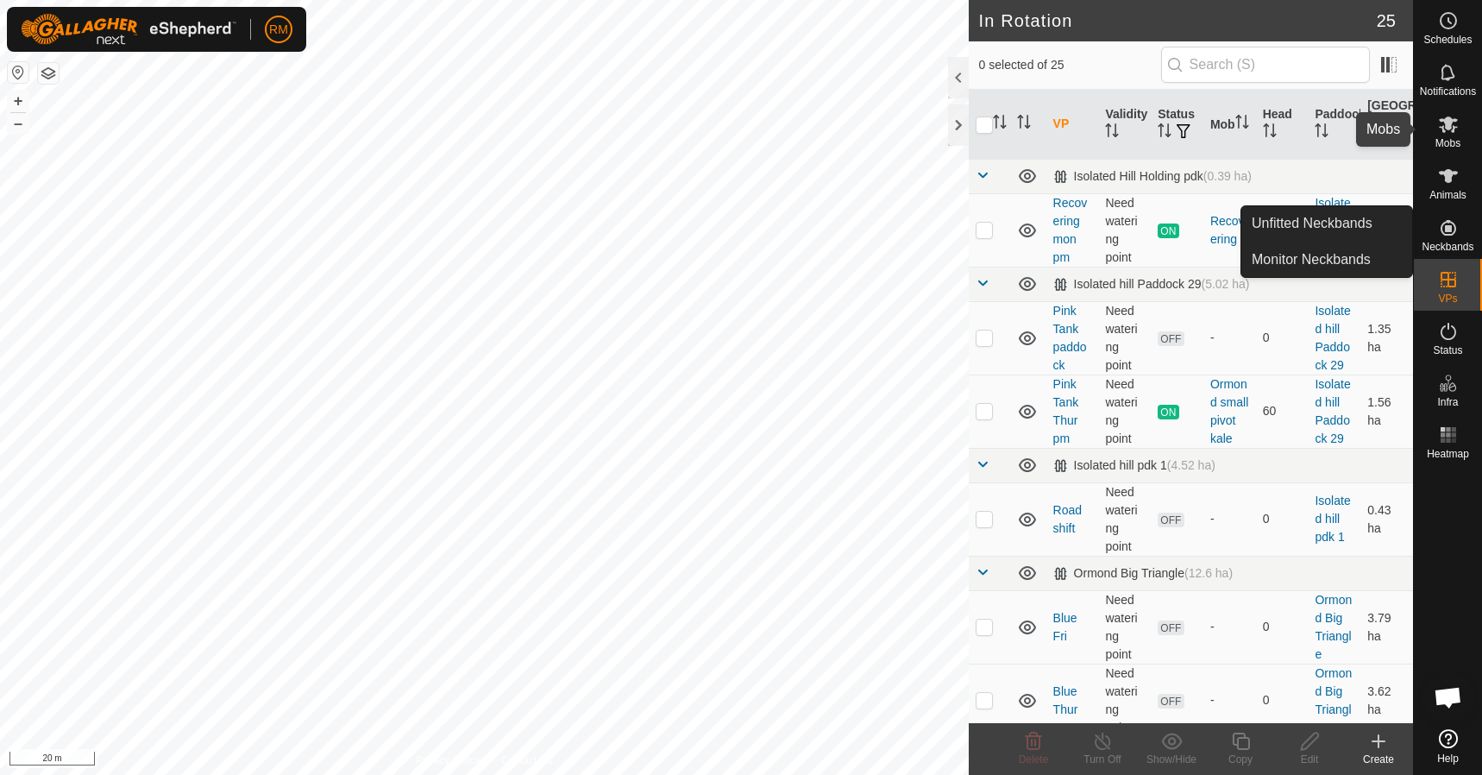
click at [1452, 129] on icon at bounding box center [1448, 124] width 21 height 21
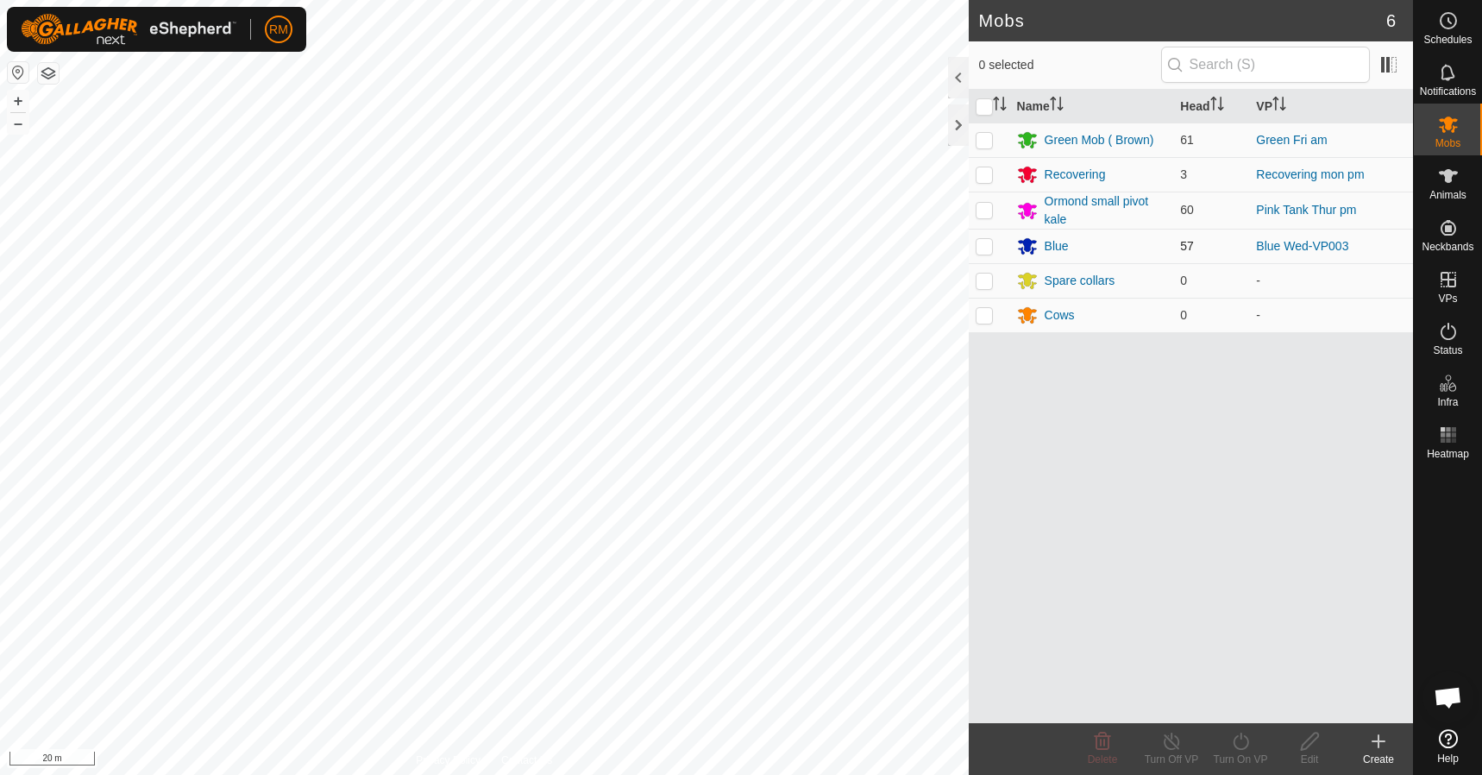
click at [981, 242] on p-checkbox at bounding box center [984, 246] width 17 height 14
checkbox input "true"
click at [1237, 744] on icon at bounding box center [1241, 741] width 22 height 21
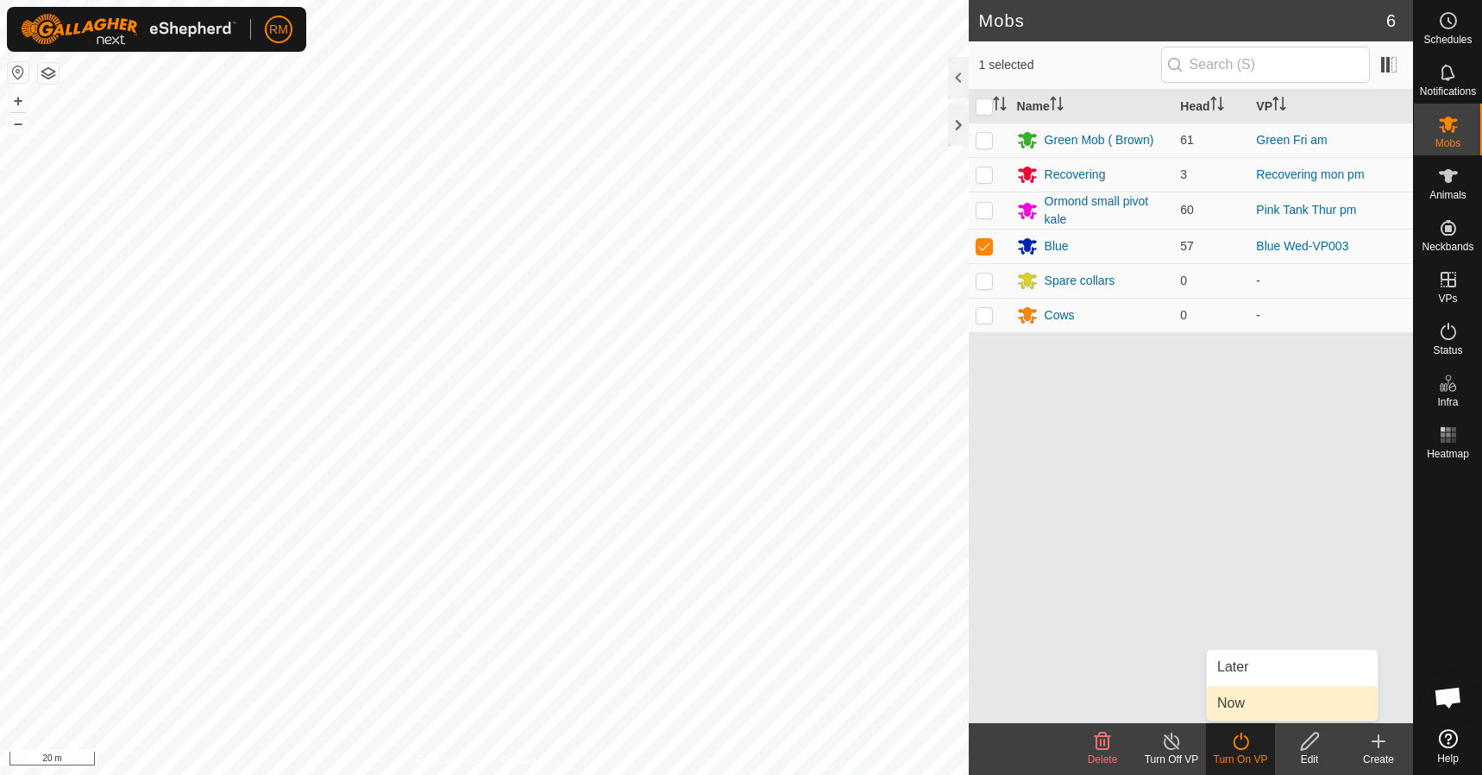
click at [1264, 701] on link "Now" at bounding box center [1292, 703] width 171 height 35
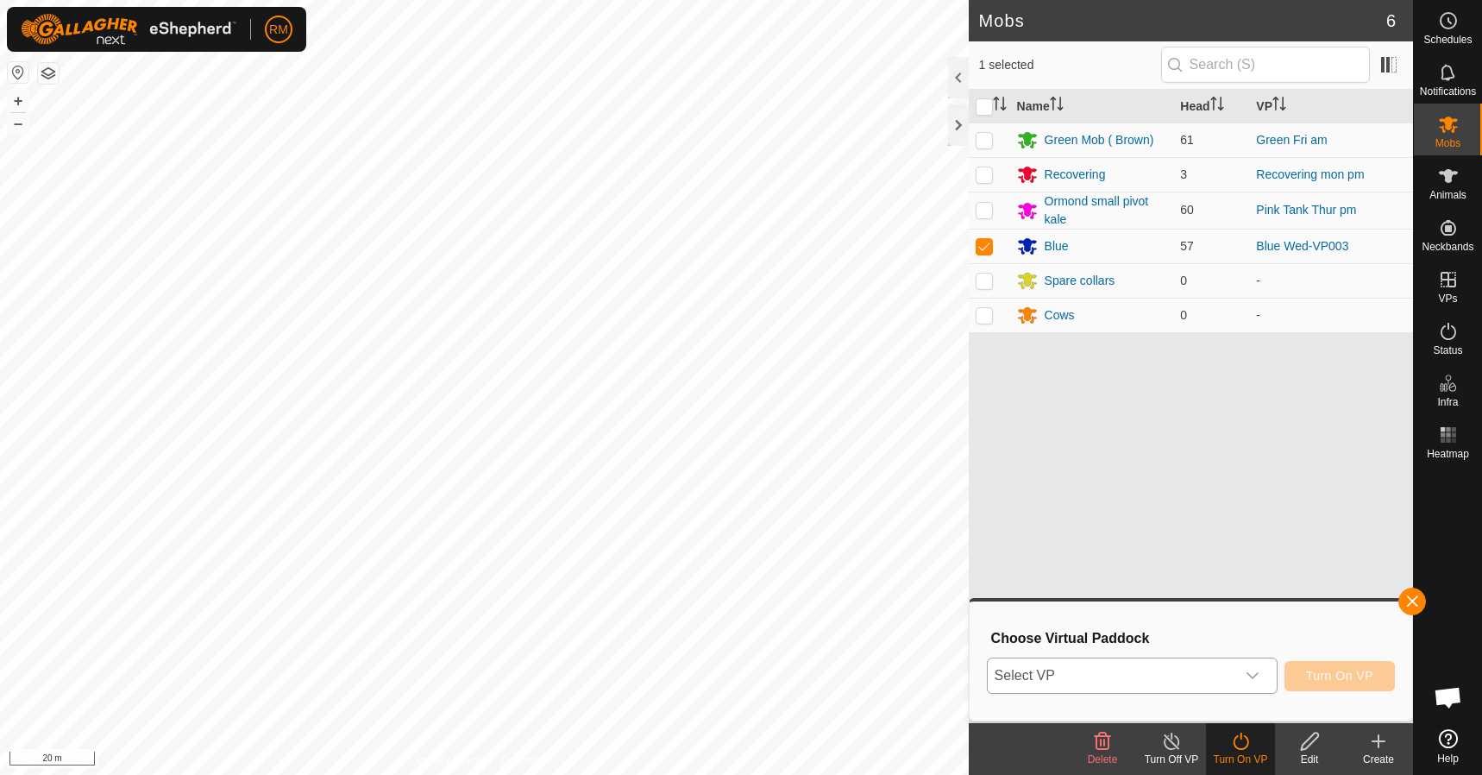
click at [1256, 673] on icon "dropdown trigger" at bounding box center [1253, 675] width 14 height 14
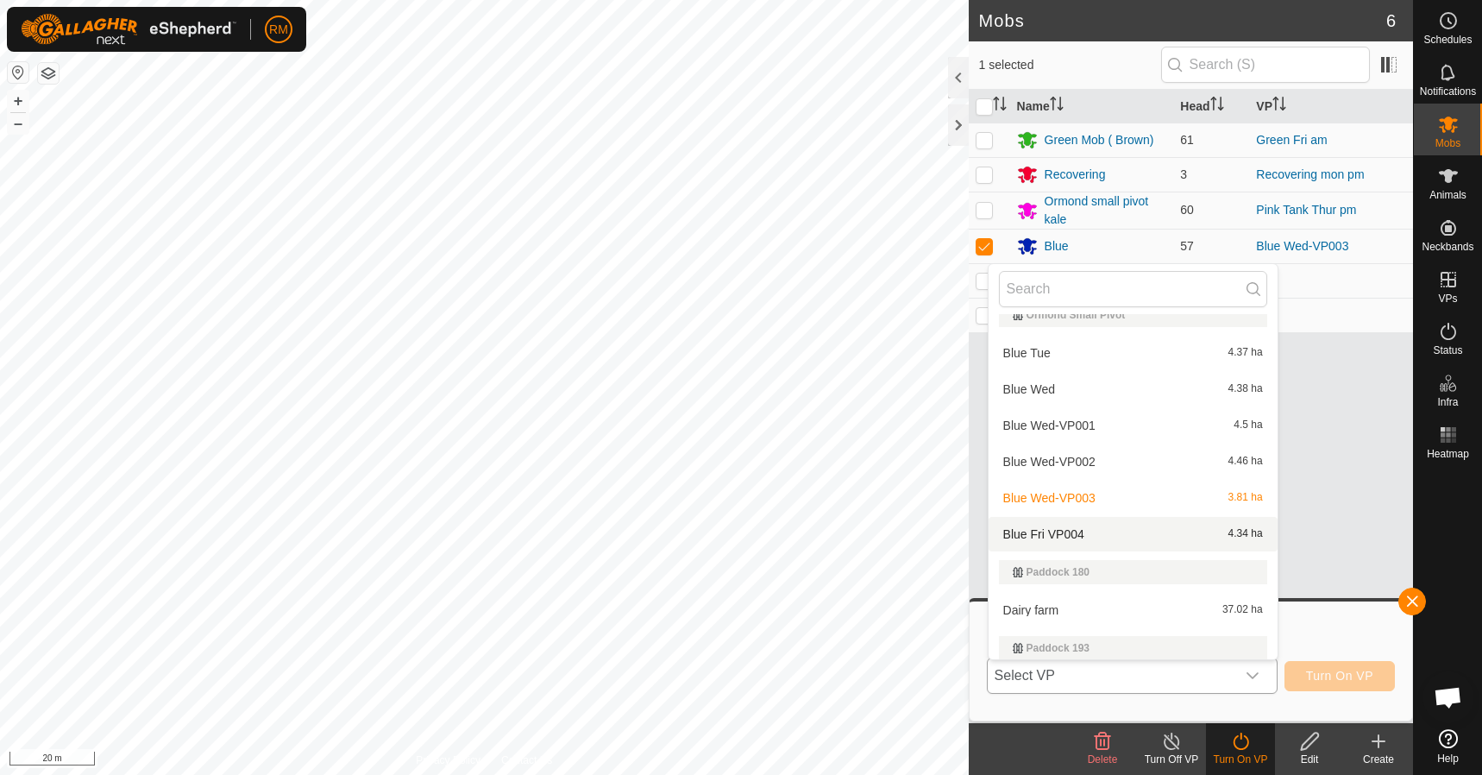
scroll to position [431, 0]
click at [1093, 529] on li "Blue Fri VP004 4.34 ha" at bounding box center [1132, 533] width 289 height 35
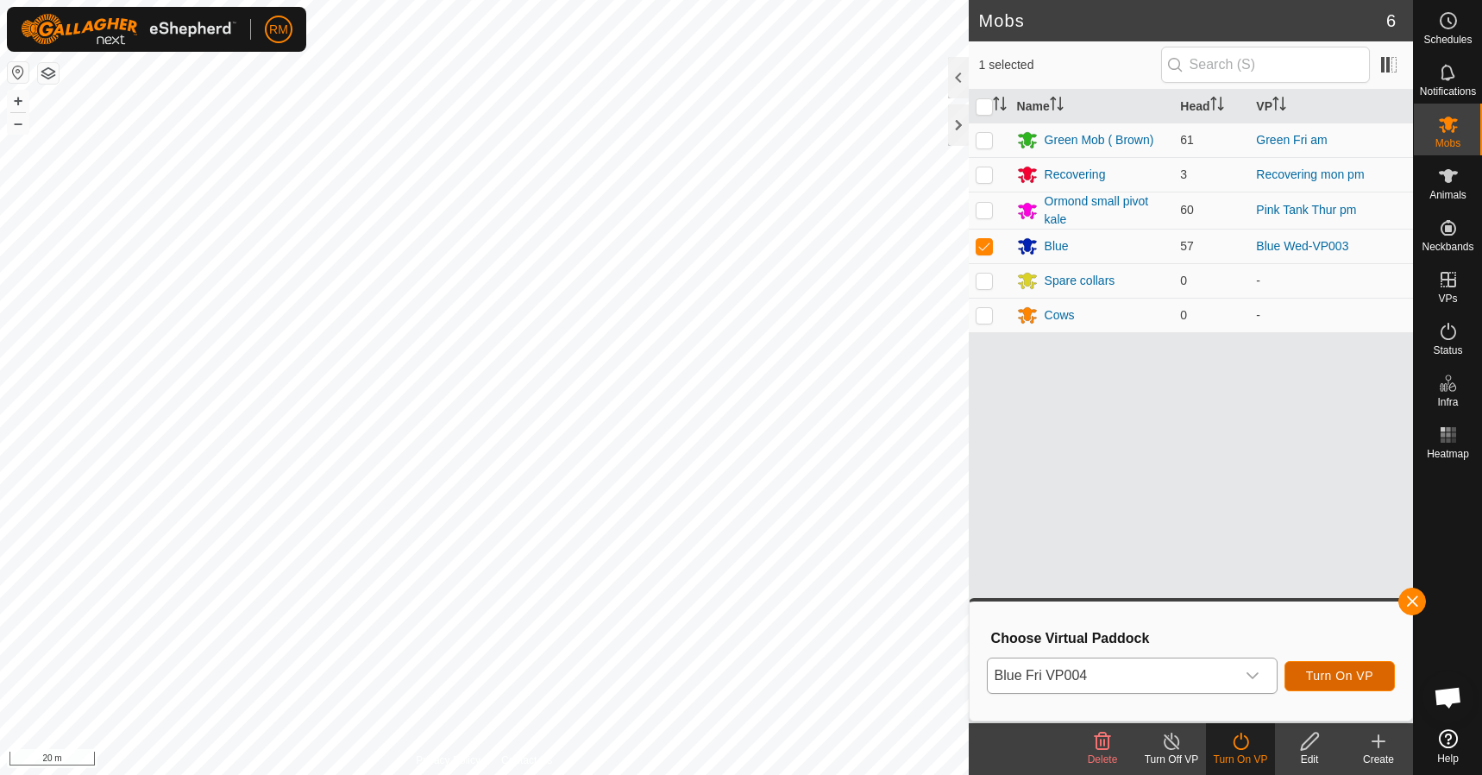
click at [1348, 671] on span "Turn On VP" at bounding box center [1339, 675] width 67 height 14
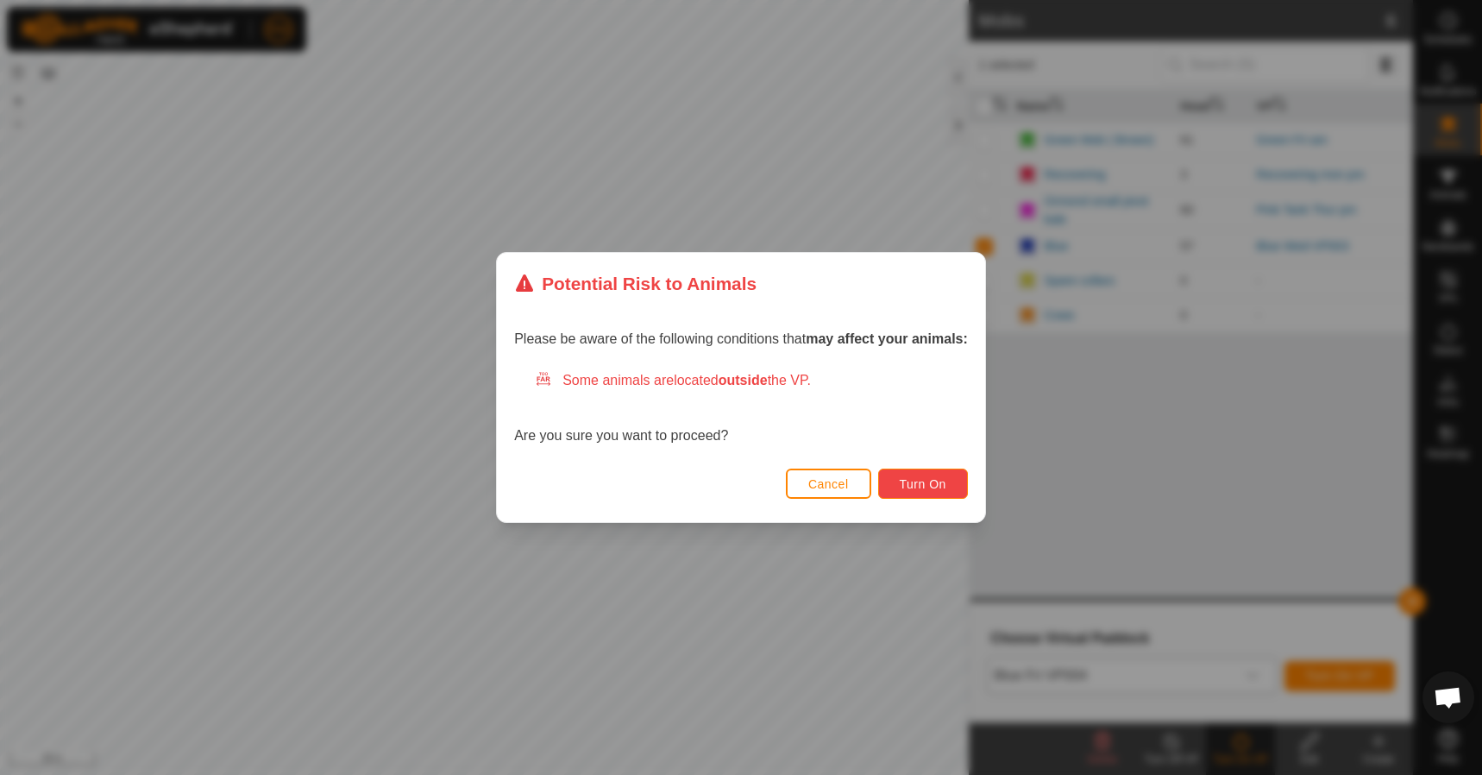
click at [933, 481] on span "Turn On" at bounding box center [923, 484] width 47 height 14
